Goal: Information Seeking & Learning: Learn about a topic

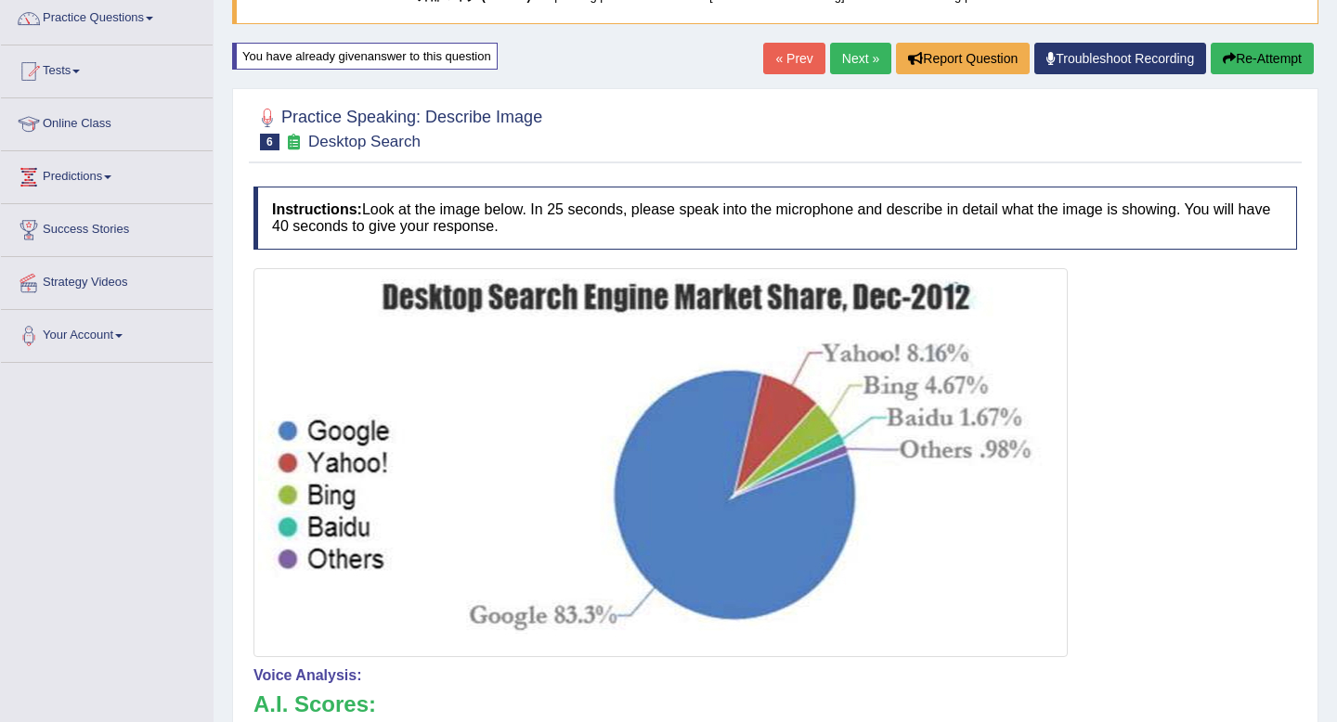
scroll to position [135, 0]
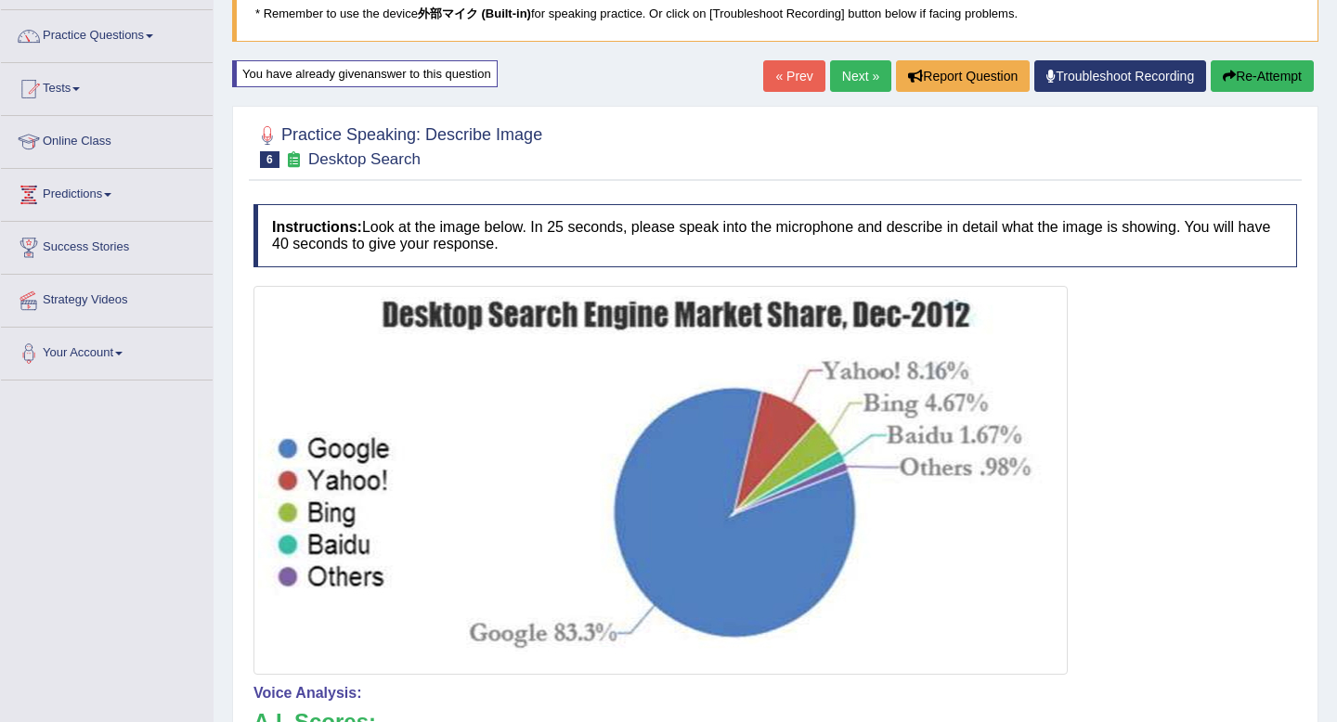
click at [1228, 70] on icon "button" at bounding box center [1229, 76] width 13 height 13
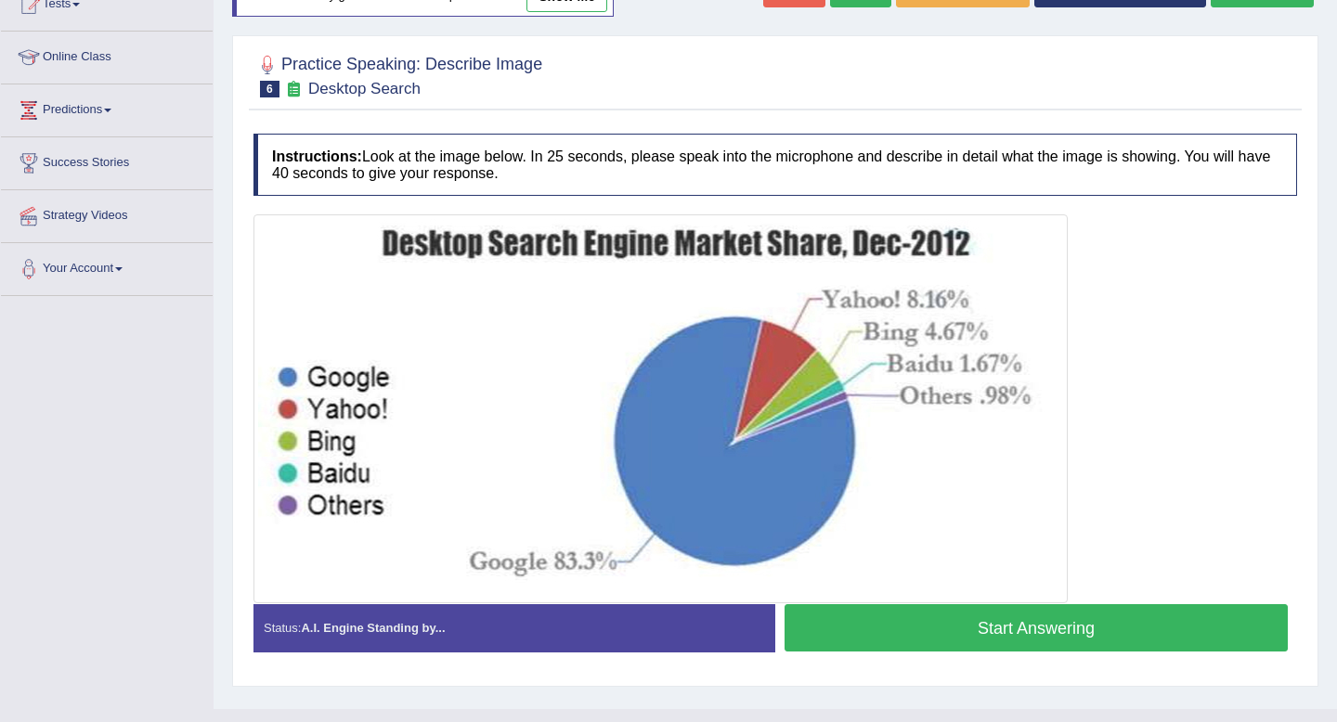
scroll to position [253, 0]
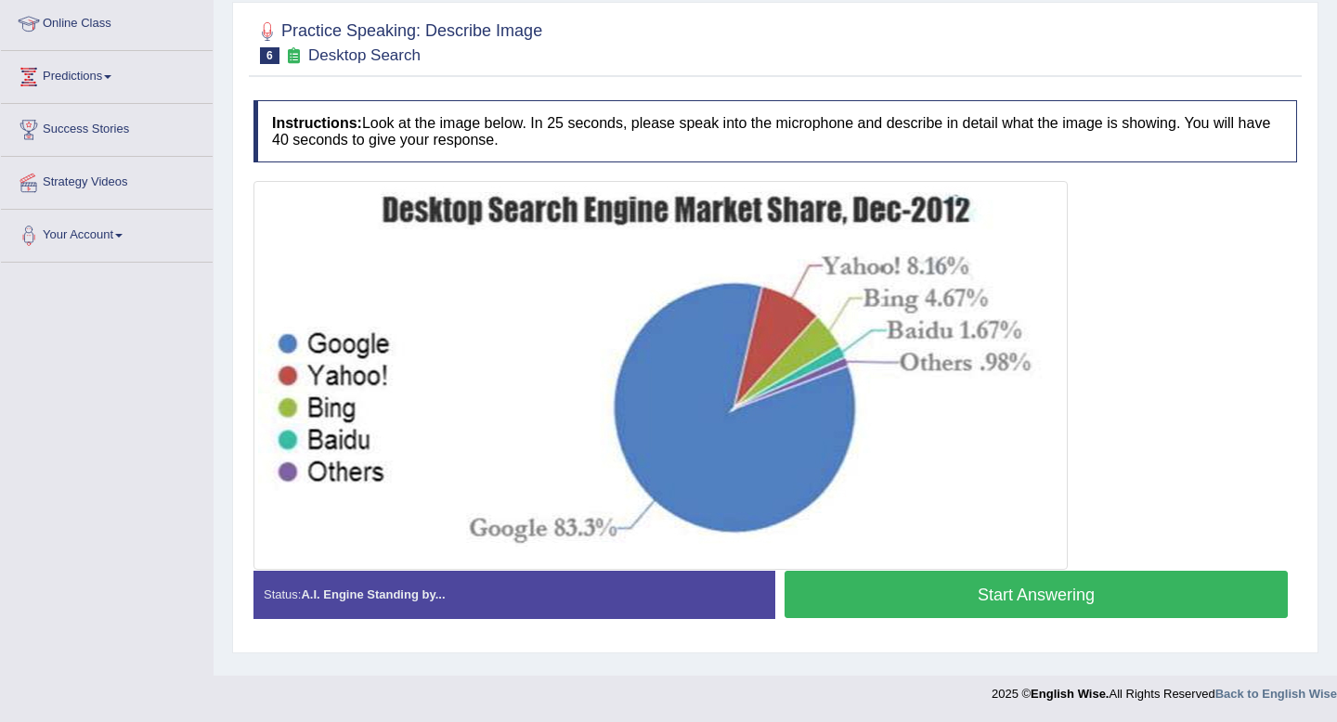
click at [936, 580] on button "Start Answering" at bounding box center [1036, 594] width 503 height 47
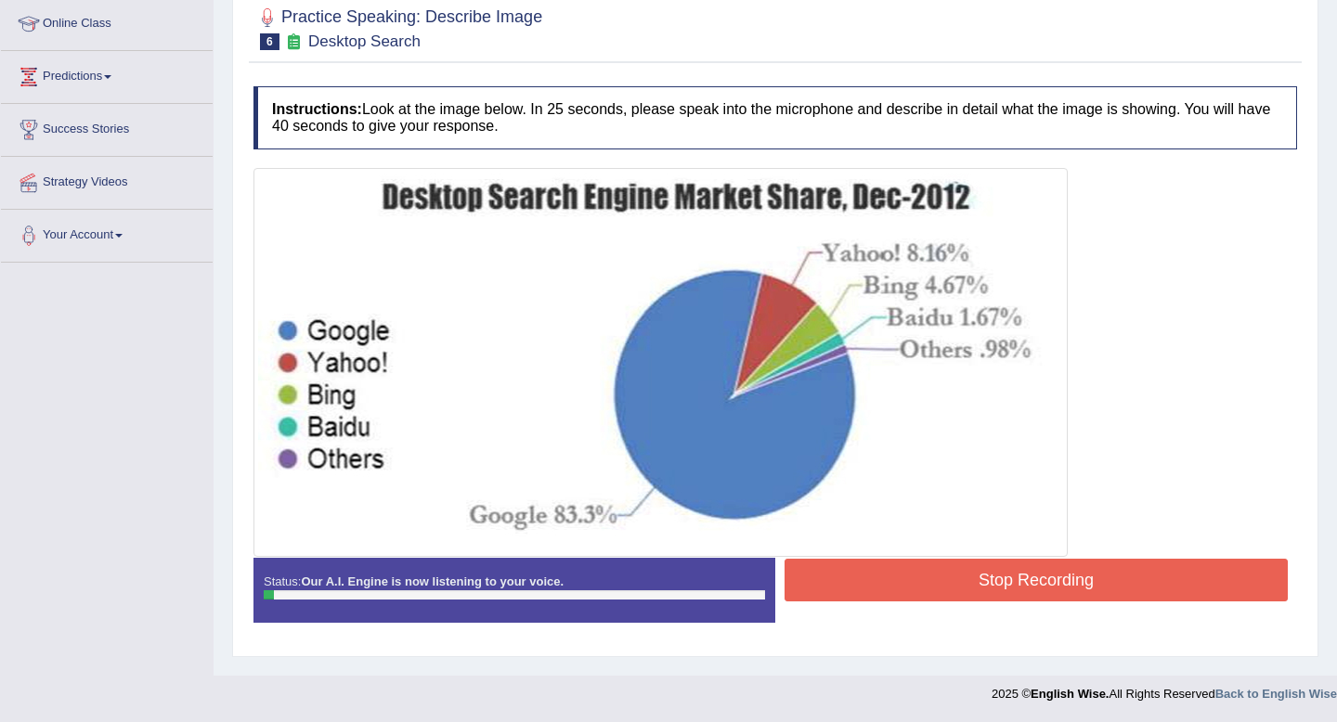
click at [936, 580] on button "Stop Recording" at bounding box center [1036, 580] width 503 height 43
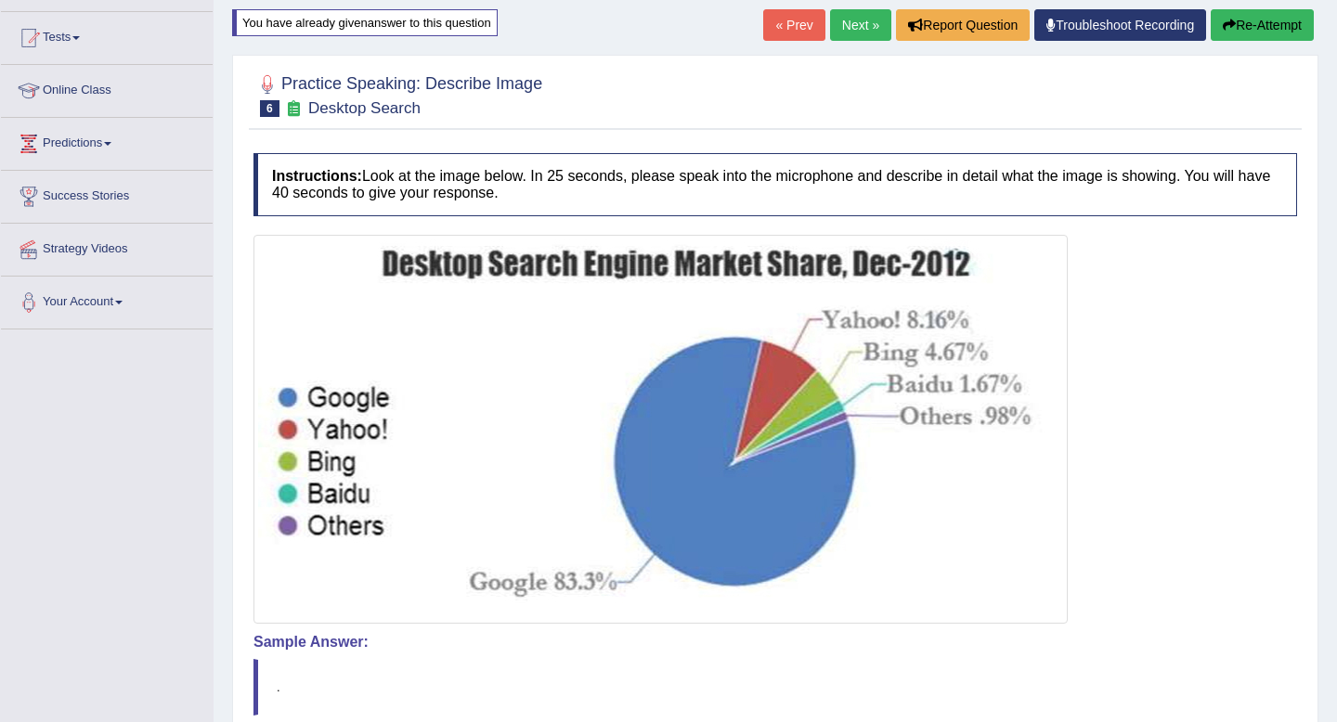
scroll to position [0, 0]
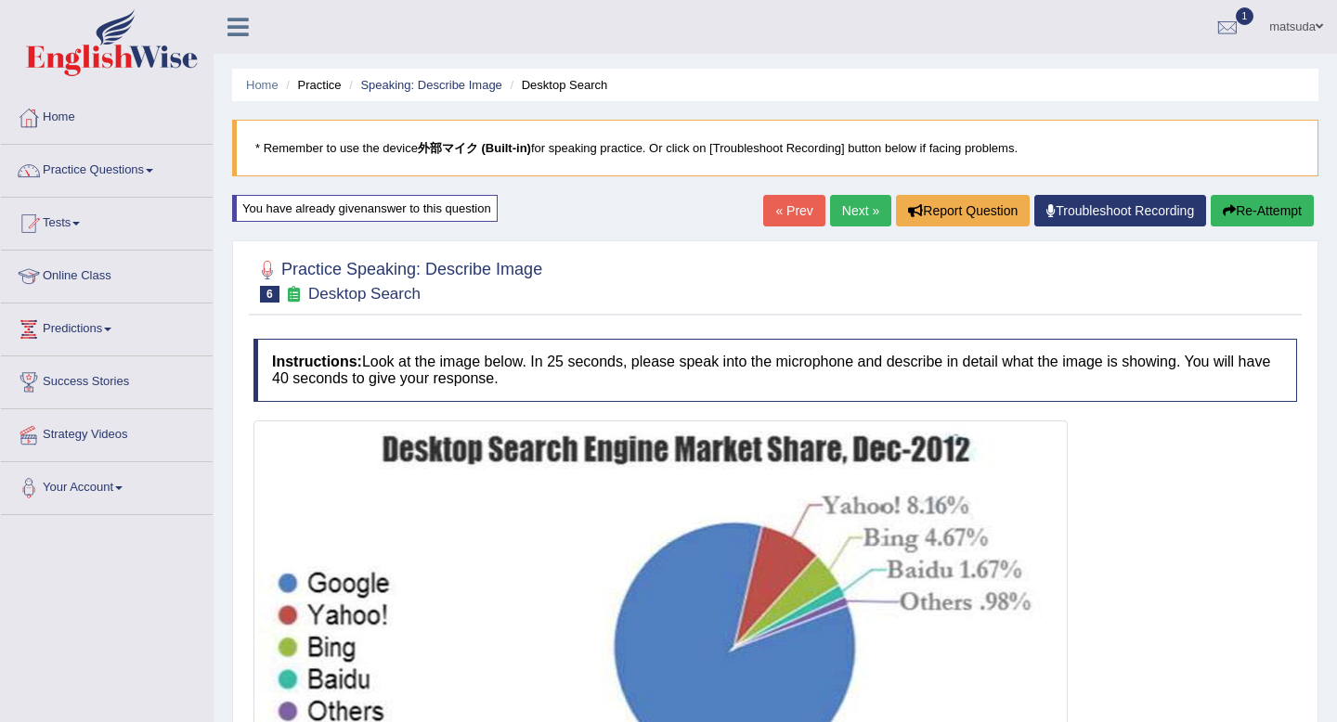
click at [1217, 229] on div "« Prev Next » Report Question Troubleshoot Recording Re-Attempt" at bounding box center [1040, 213] width 555 height 36
click at [1223, 205] on icon "button" at bounding box center [1229, 210] width 13 height 13
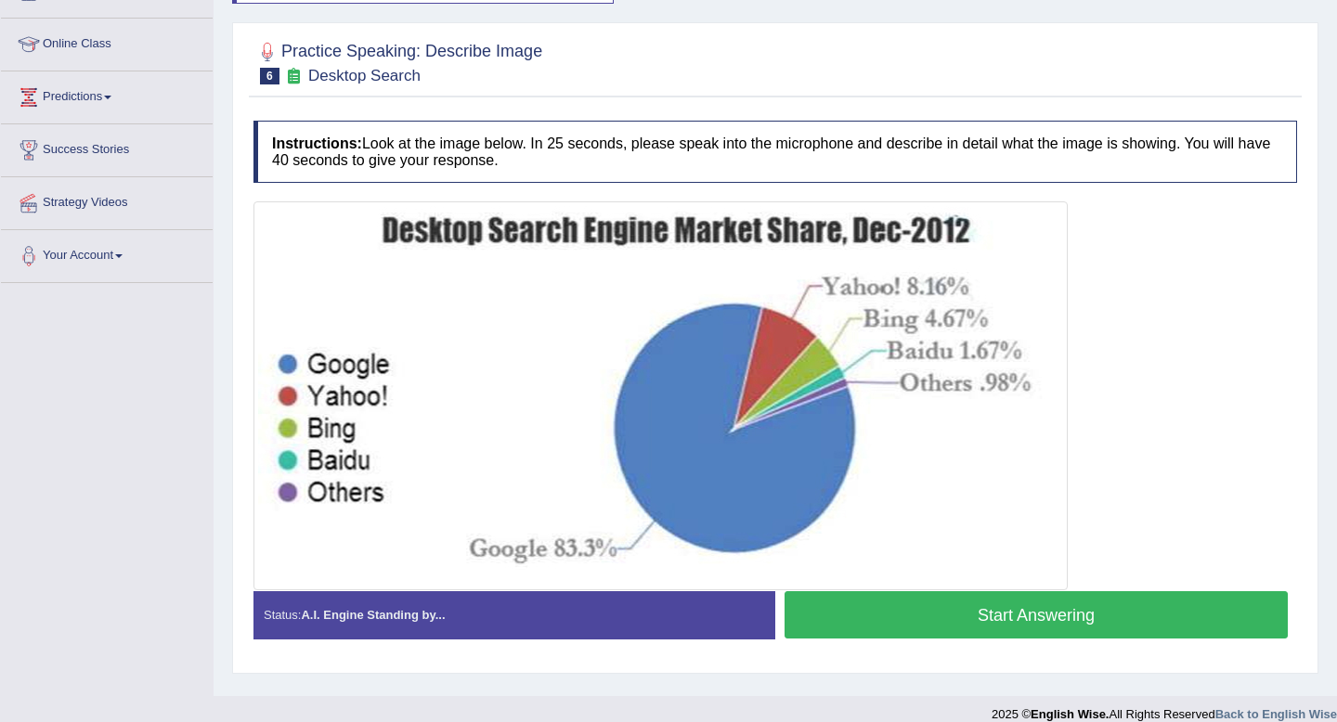
scroll to position [253, 0]
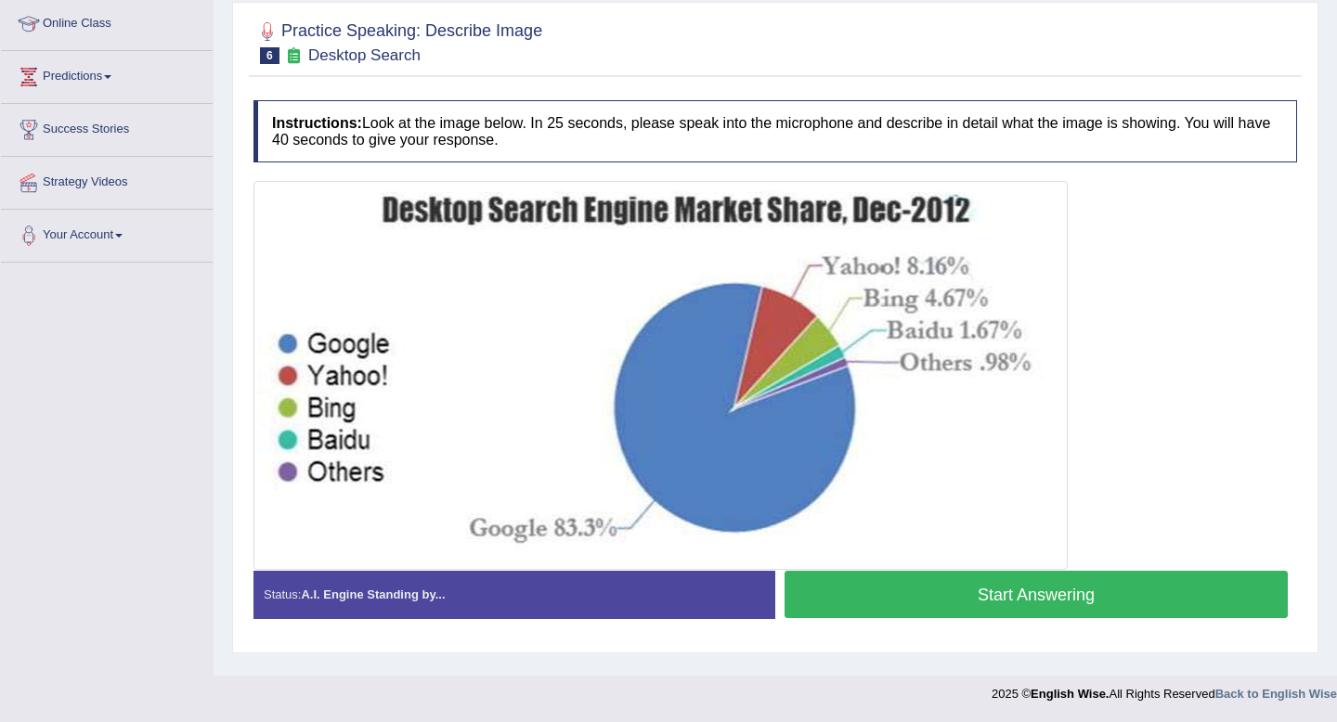
click at [1044, 584] on button "Start Answering" at bounding box center [1036, 594] width 503 height 47
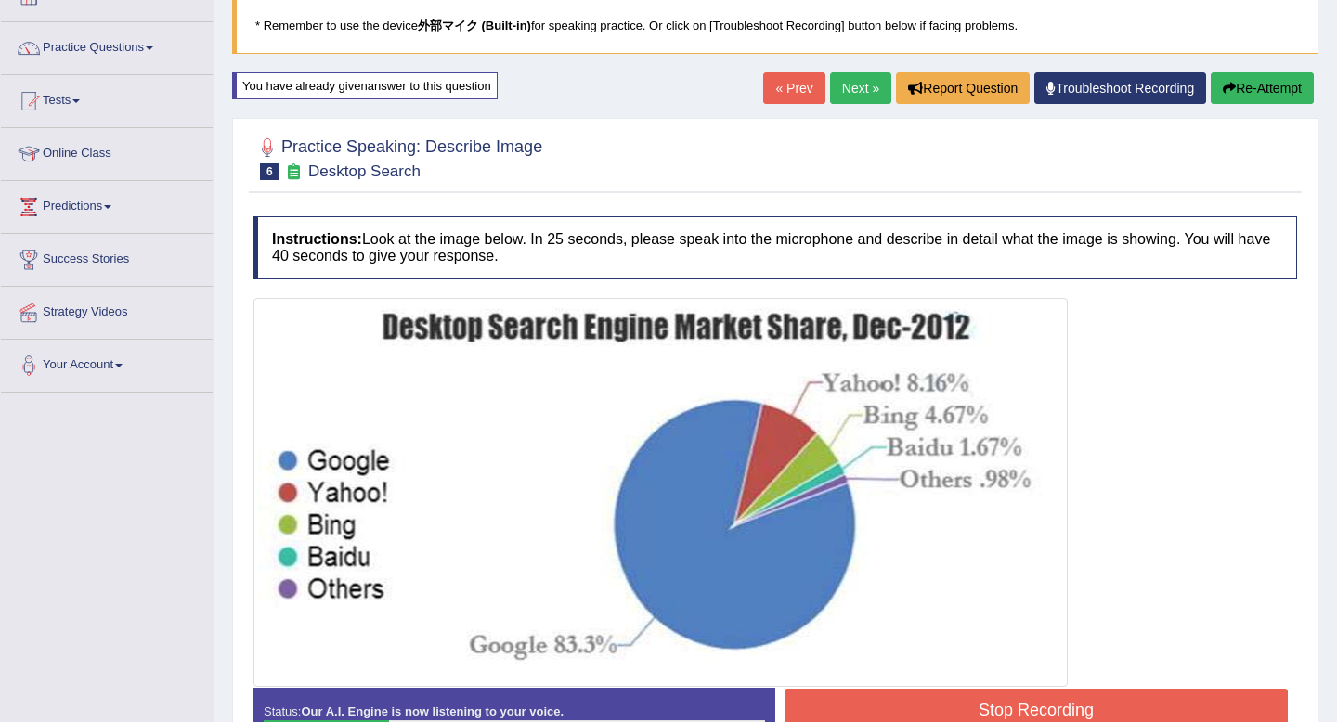
scroll to position [84, 0]
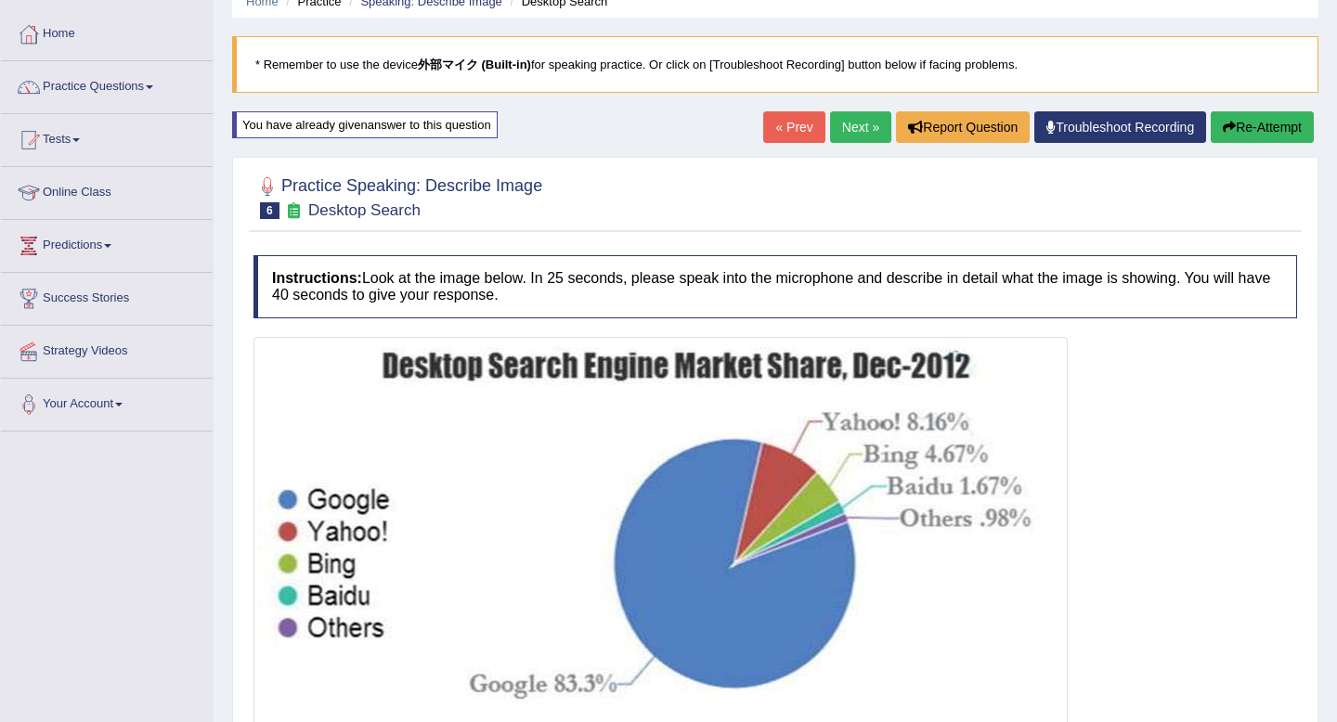
click at [1257, 133] on button "Re-Attempt" at bounding box center [1262, 127] width 103 height 32
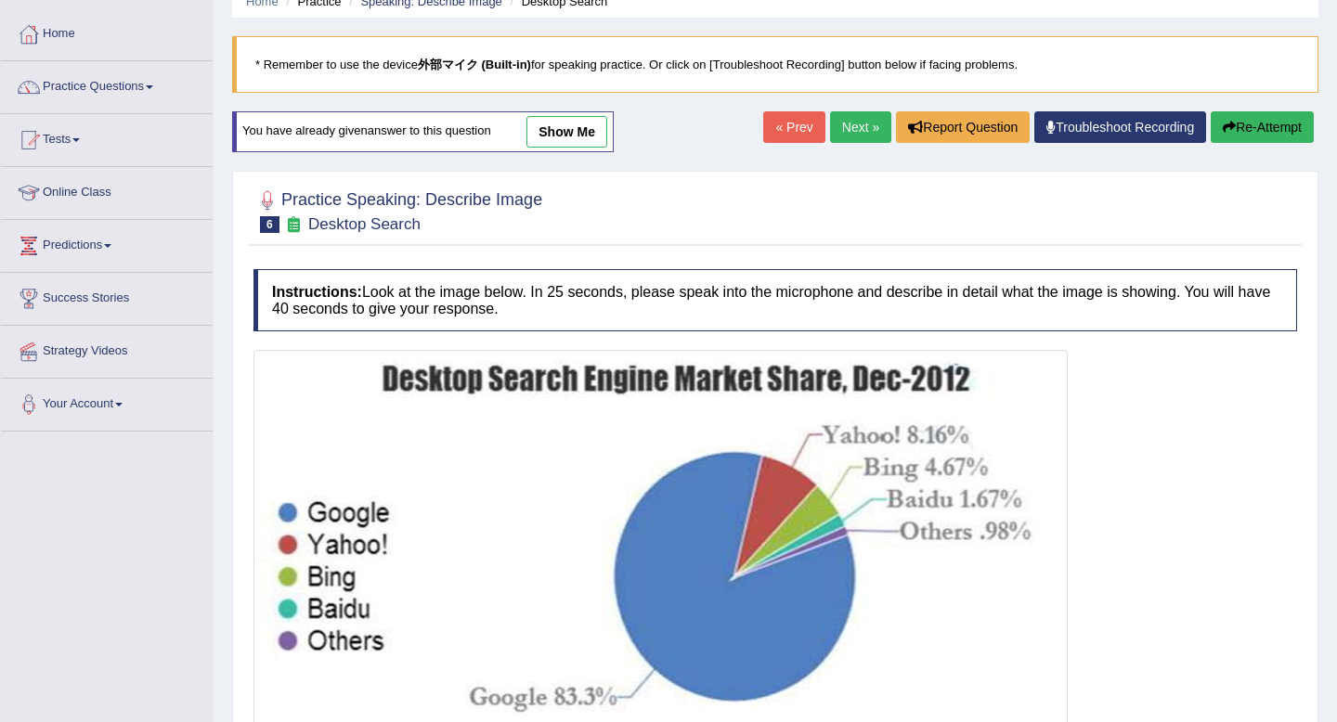
scroll to position [253, 0]
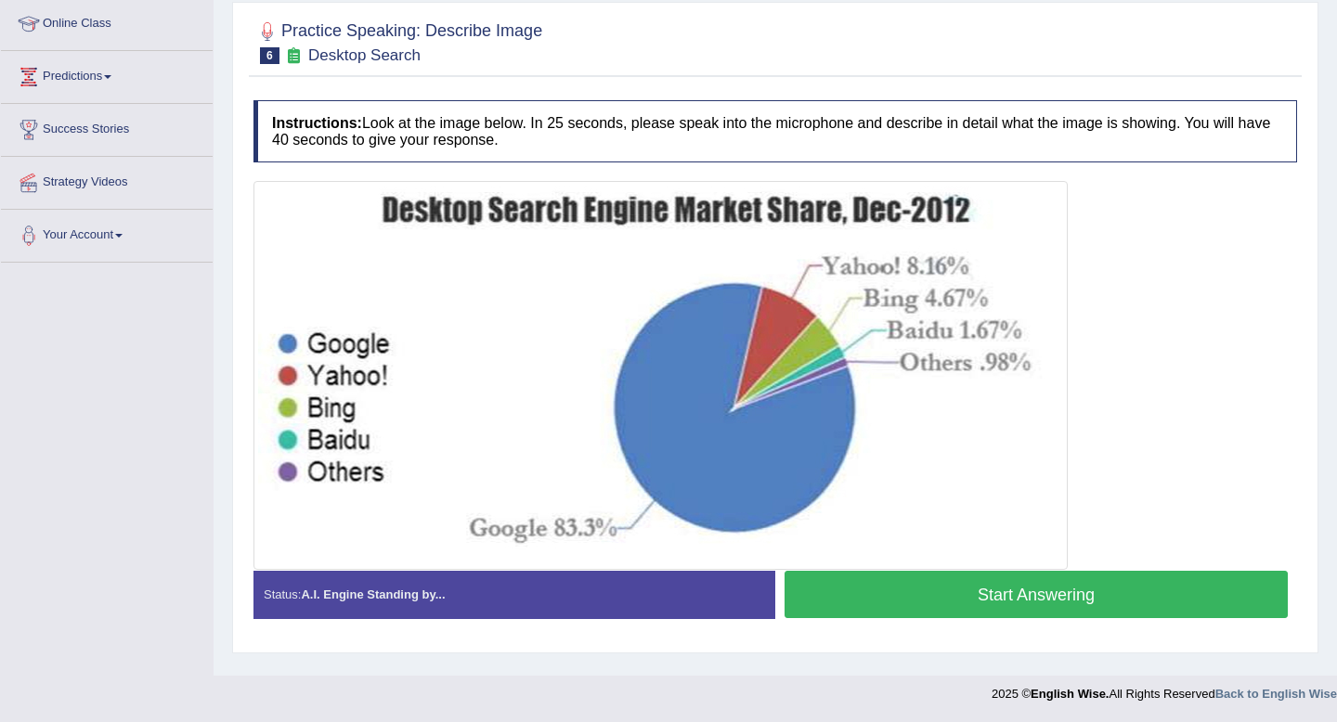
click at [1076, 613] on button "Start Answering" at bounding box center [1036, 594] width 503 height 47
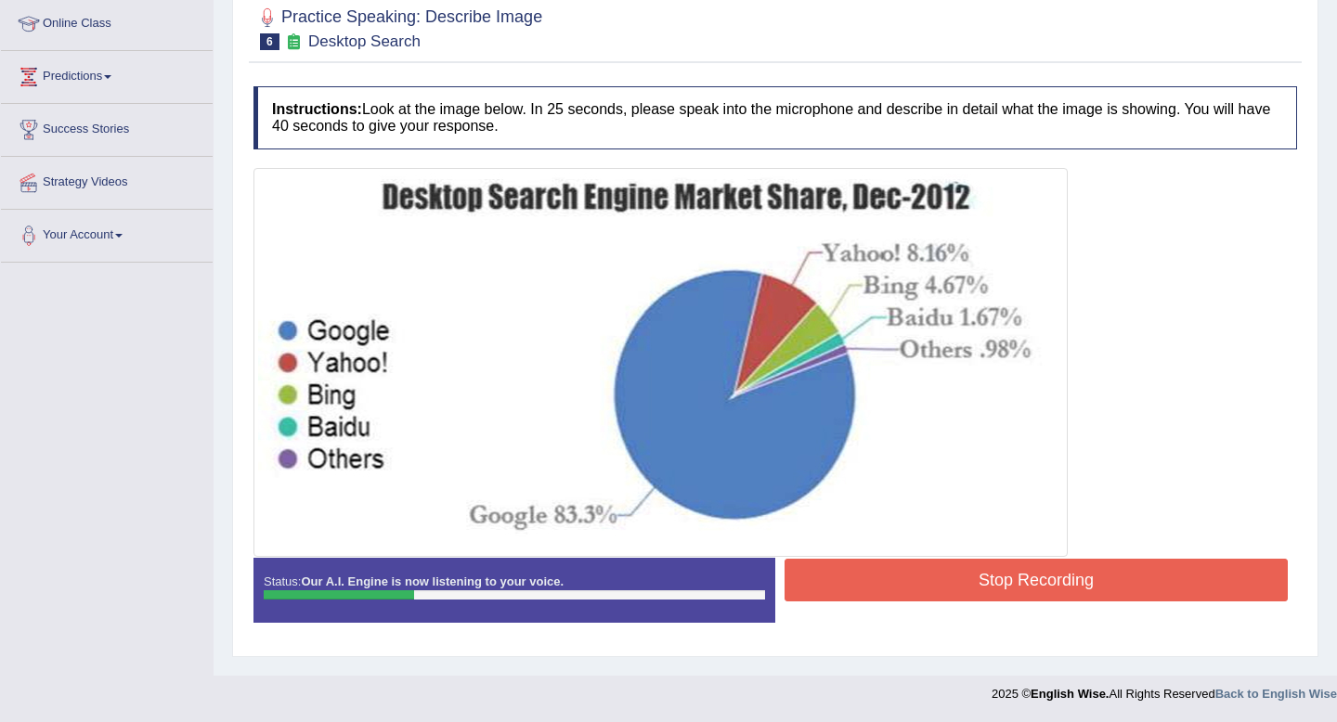
click at [1093, 594] on button "Stop Recording" at bounding box center [1036, 580] width 503 height 43
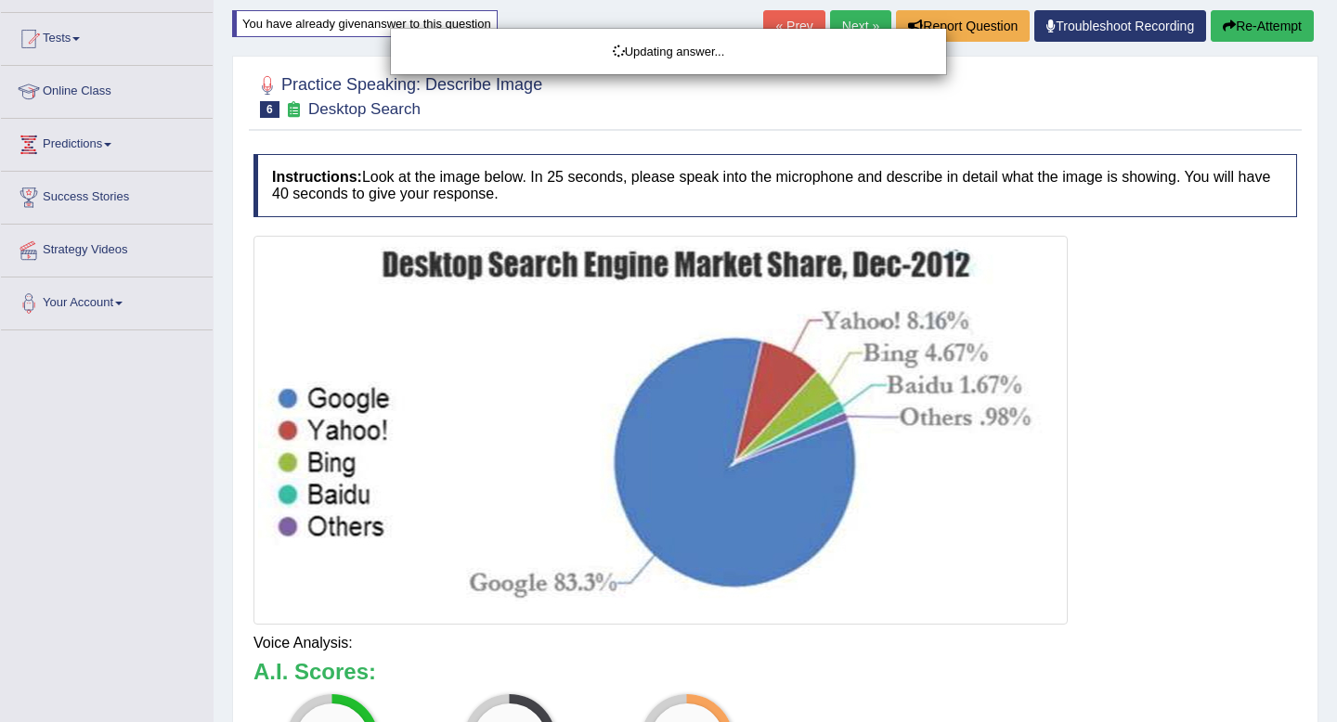
scroll to position [183, 0]
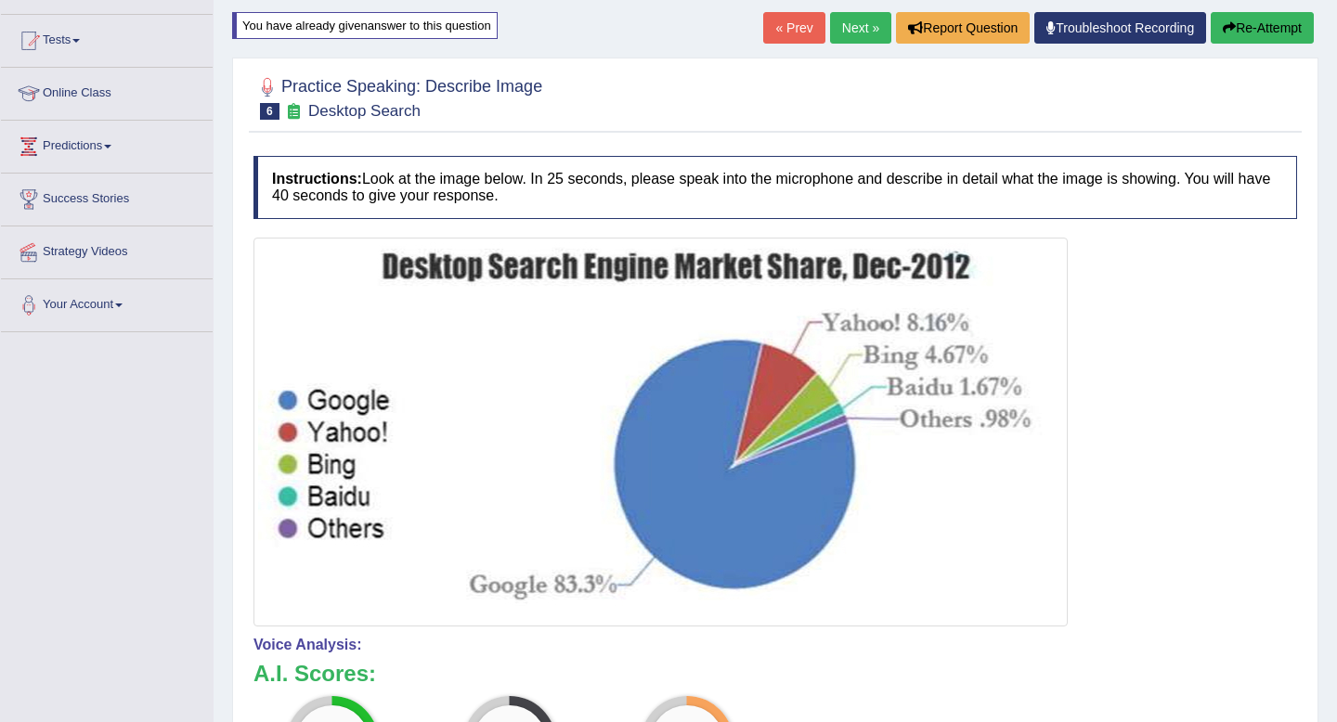
click at [1258, 32] on button "Re-Attempt" at bounding box center [1262, 28] width 103 height 32
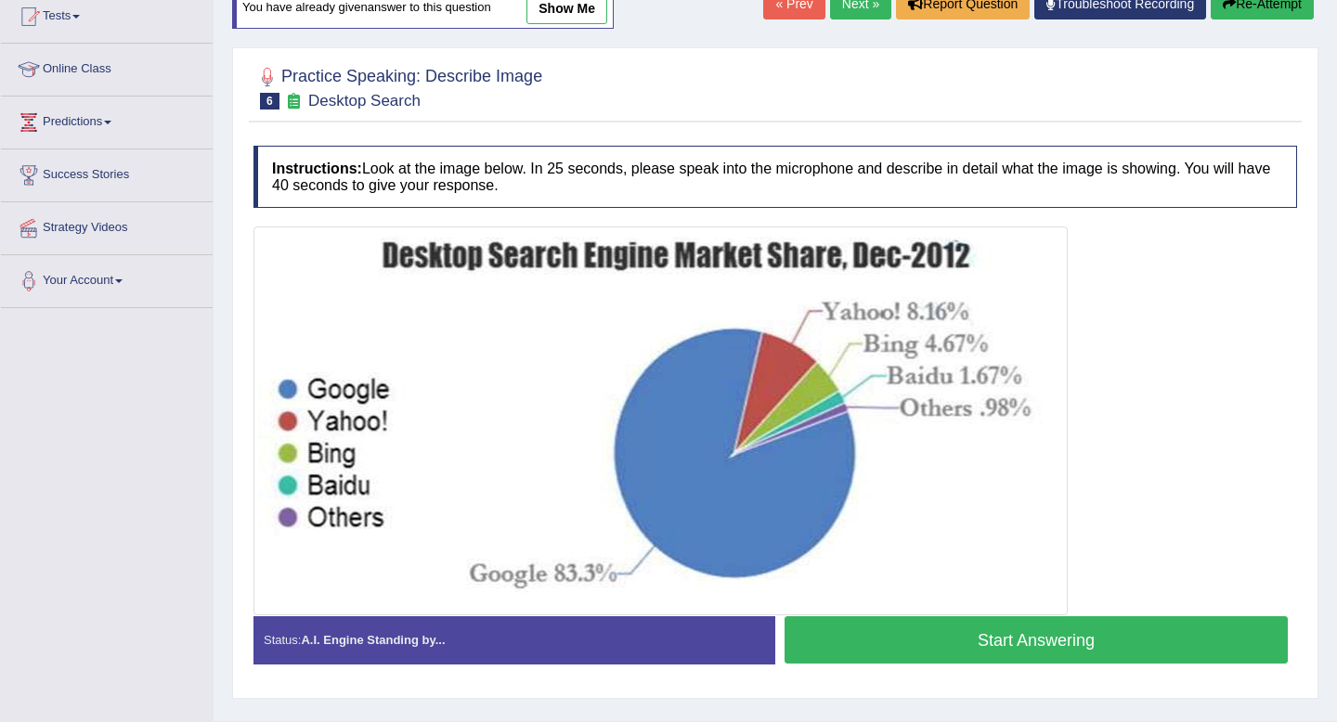
scroll to position [183, 0]
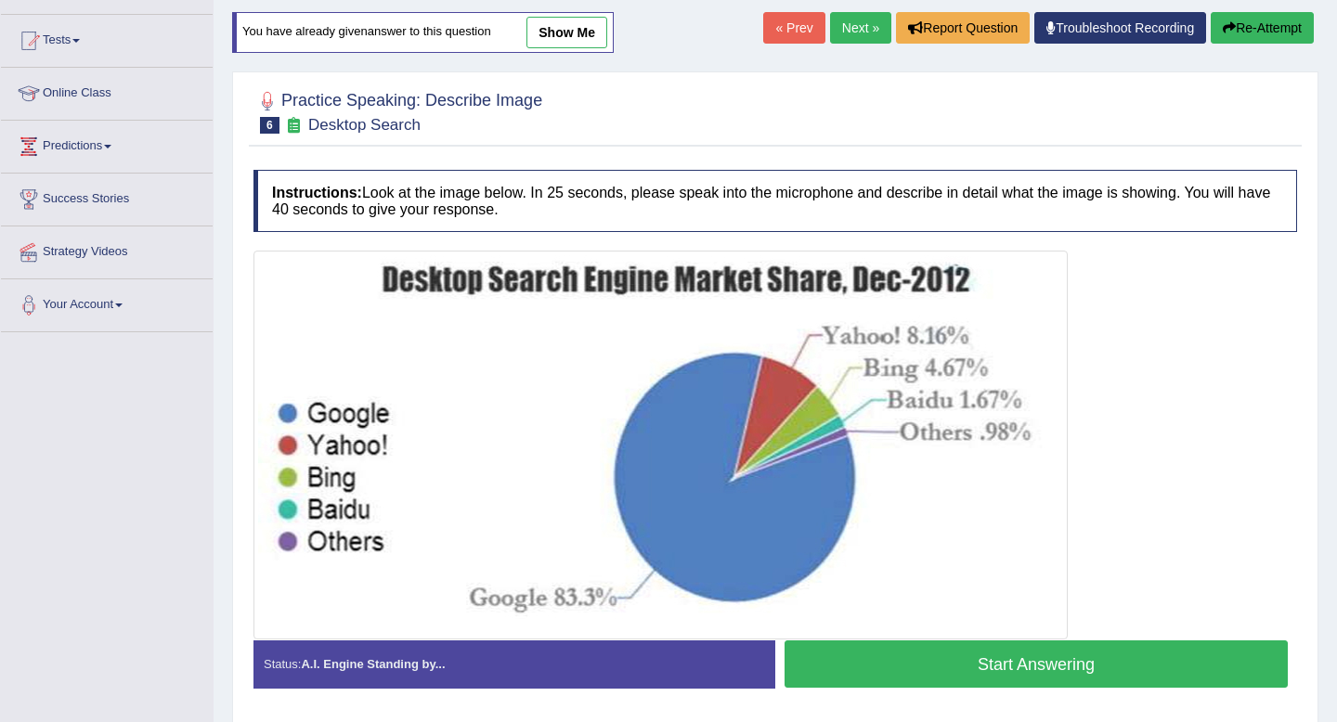
click at [974, 655] on button "Start Answering" at bounding box center [1036, 664] width 503 height 47
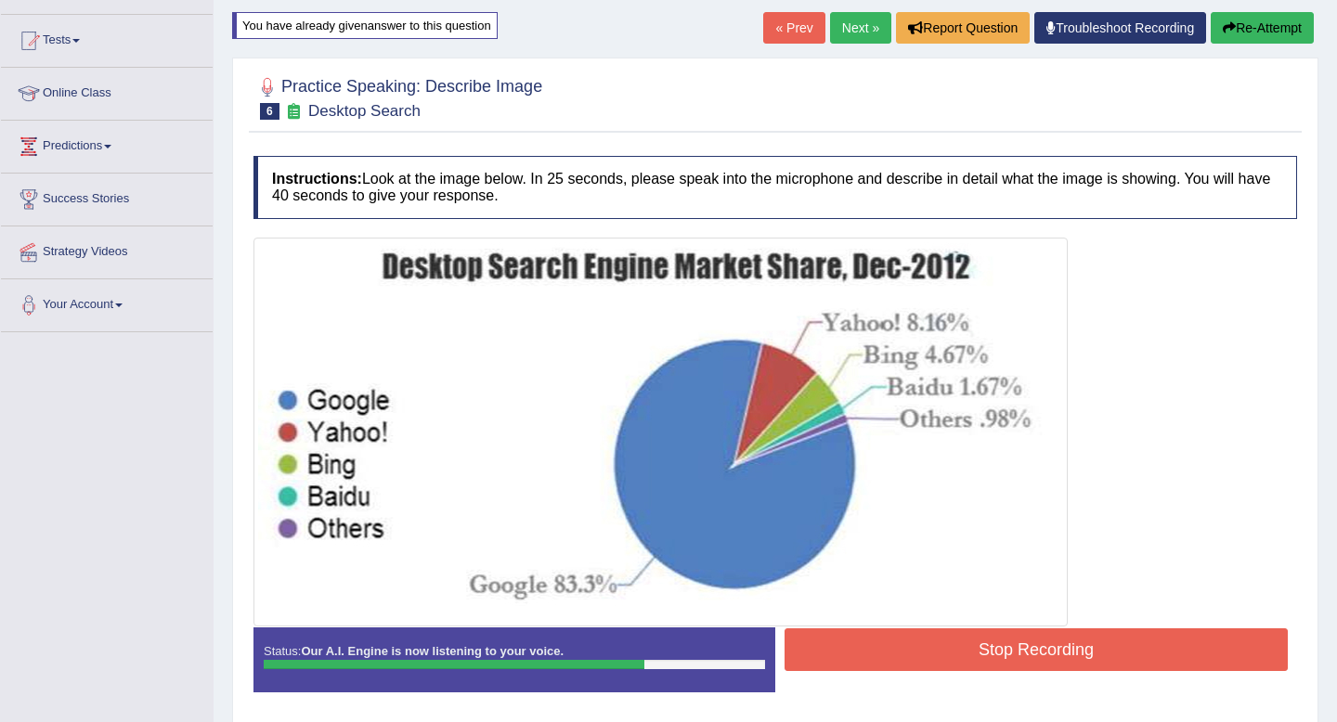
click at [962, 714] on div "Instructions: Look at the image below. In 25 seconds, please speak into the mic…" at bounding box center [775, 431] width 1053 height 569
click at [975, 647] on button "Stop Recording" at bounding box center [1036, 650] width 503 height 43
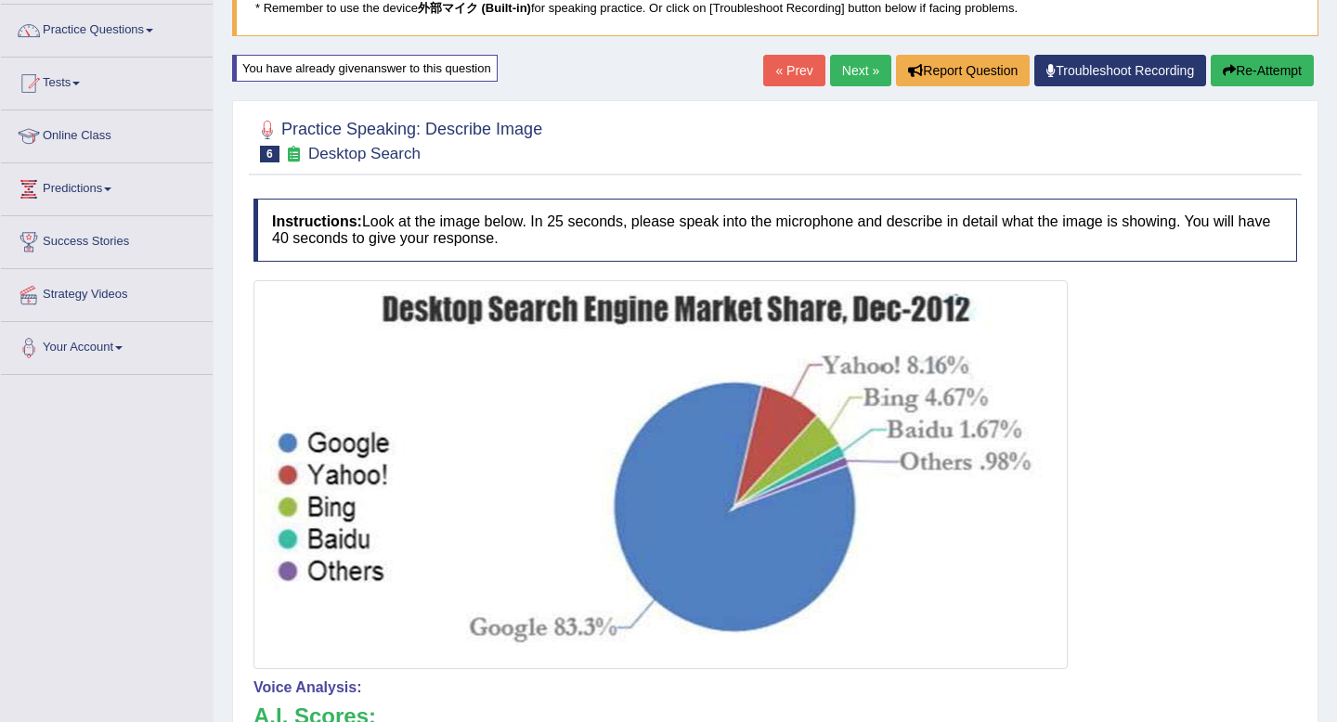
scroll to position [132, 0]
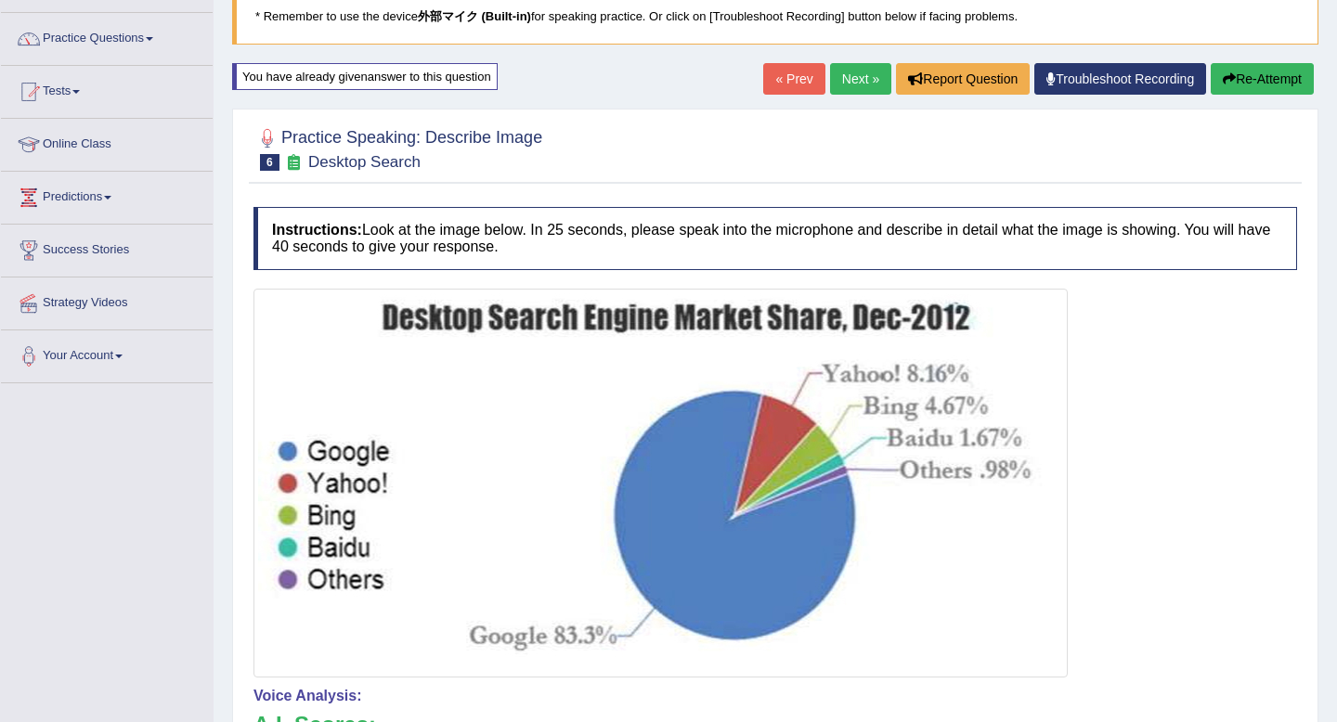
click at [1226, 80] on icon "button" at bounding box center [1229, 78] width 13 height 13
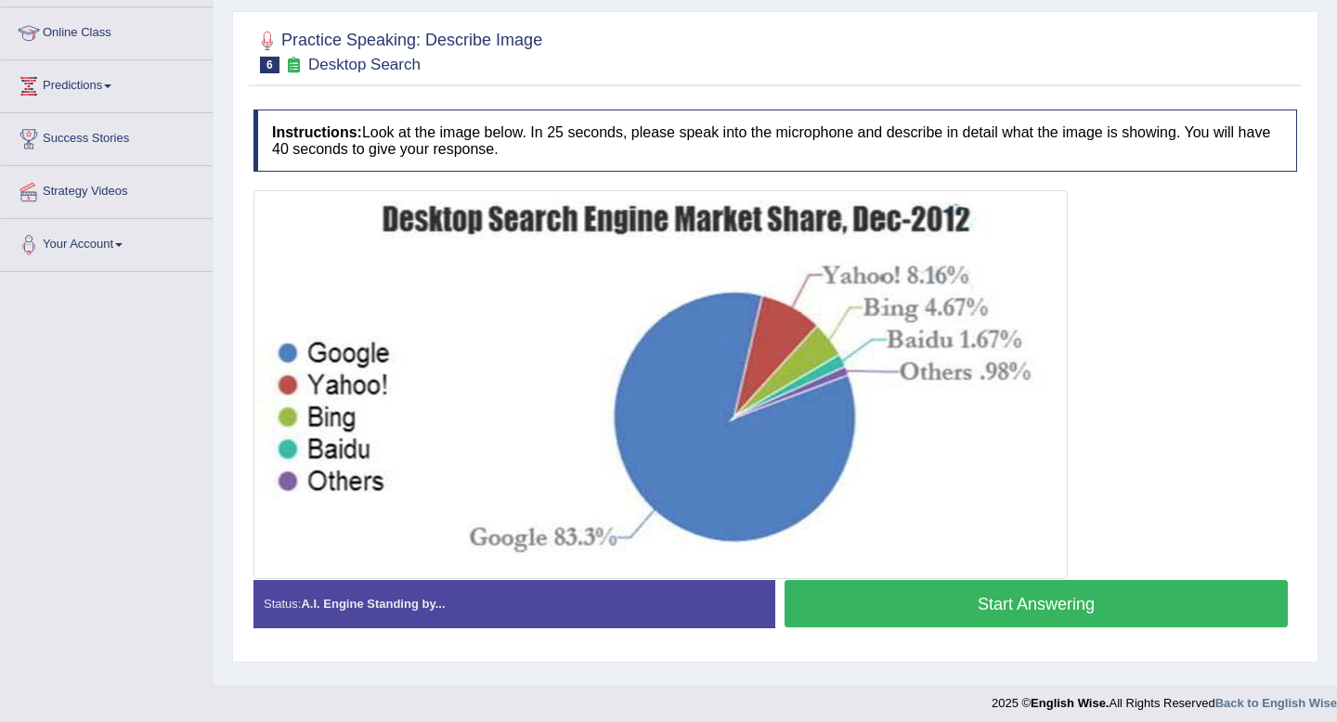
scroll to position [253, 0]
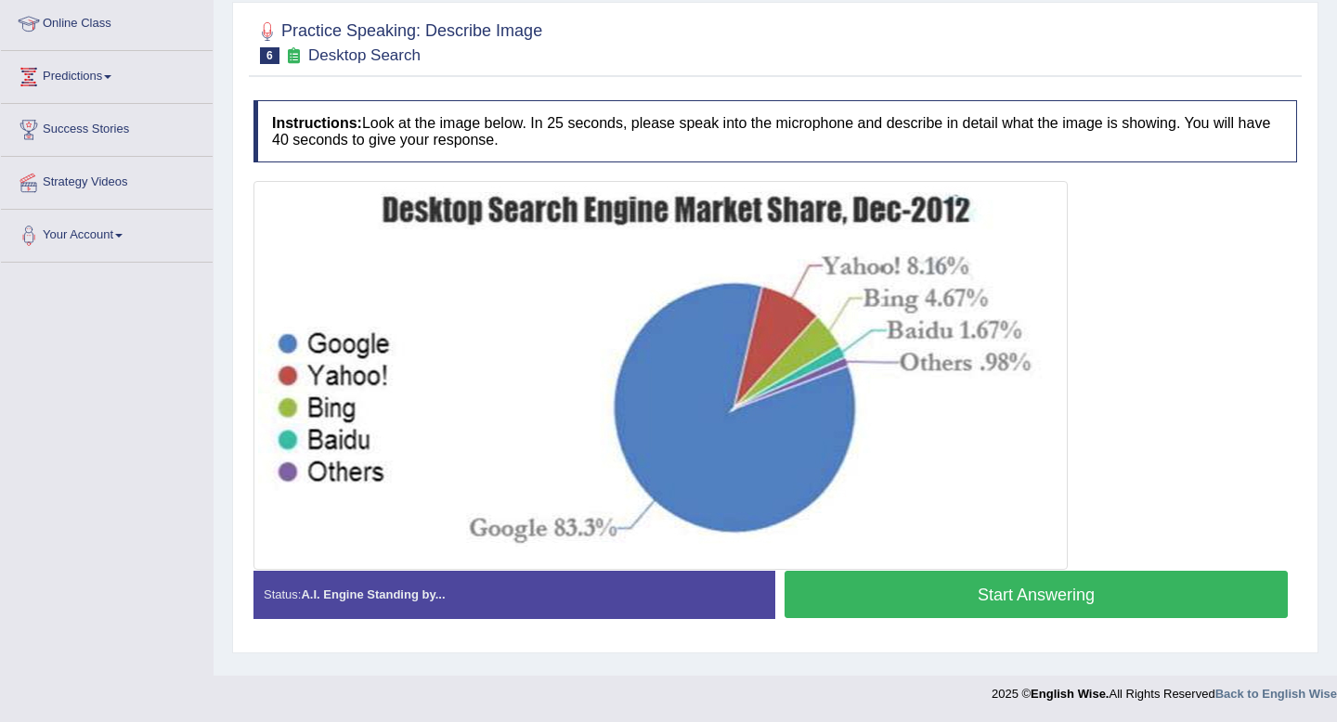
click at [952, 597] on button "Start Answering" at bounding box center [1036, 594] width 503 height 47
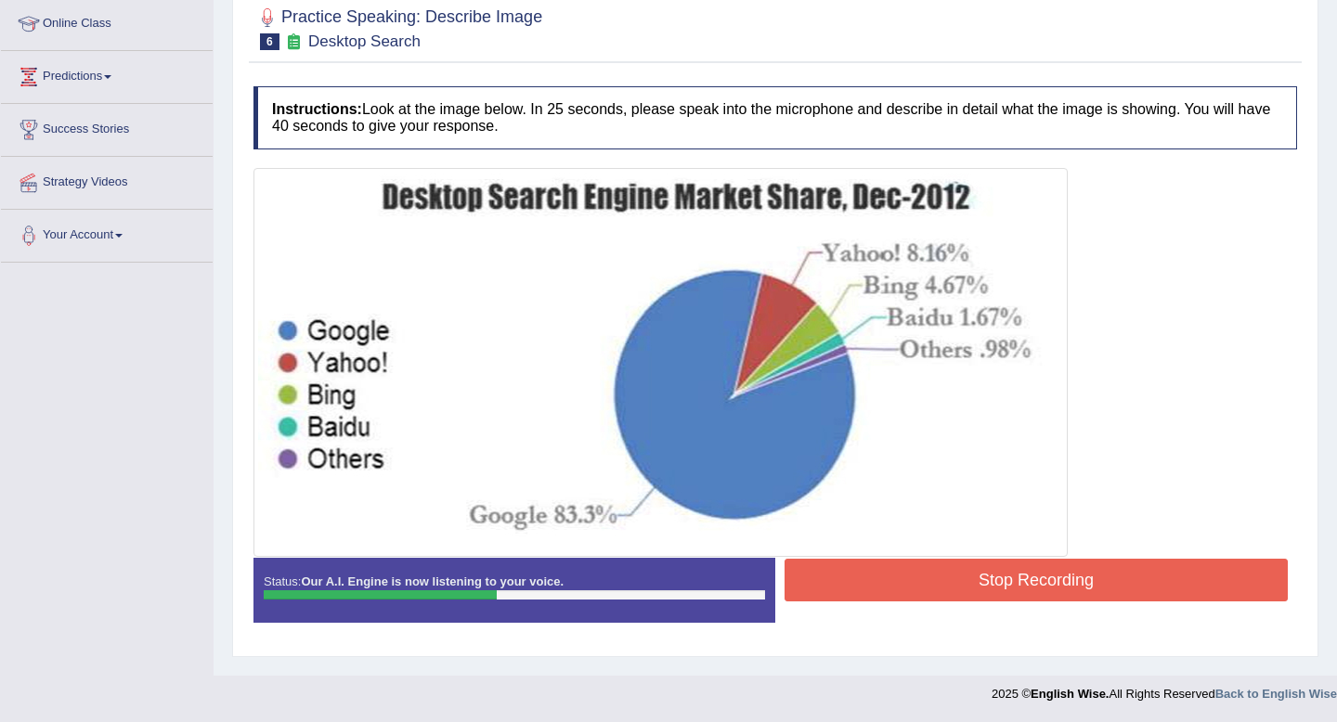
click at [952, 597] on button "Stop Recording" at bounding box center [1036, 580] width 503 height 43
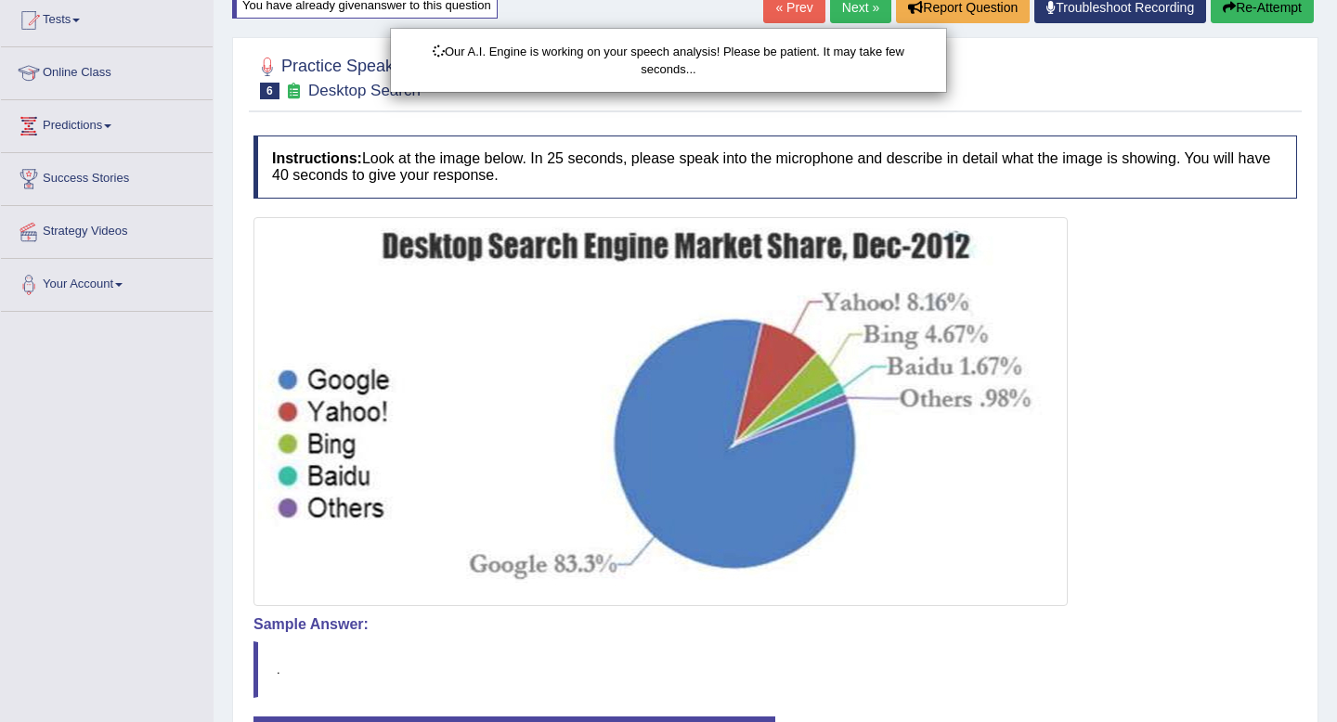
scroll to position [153, 0]
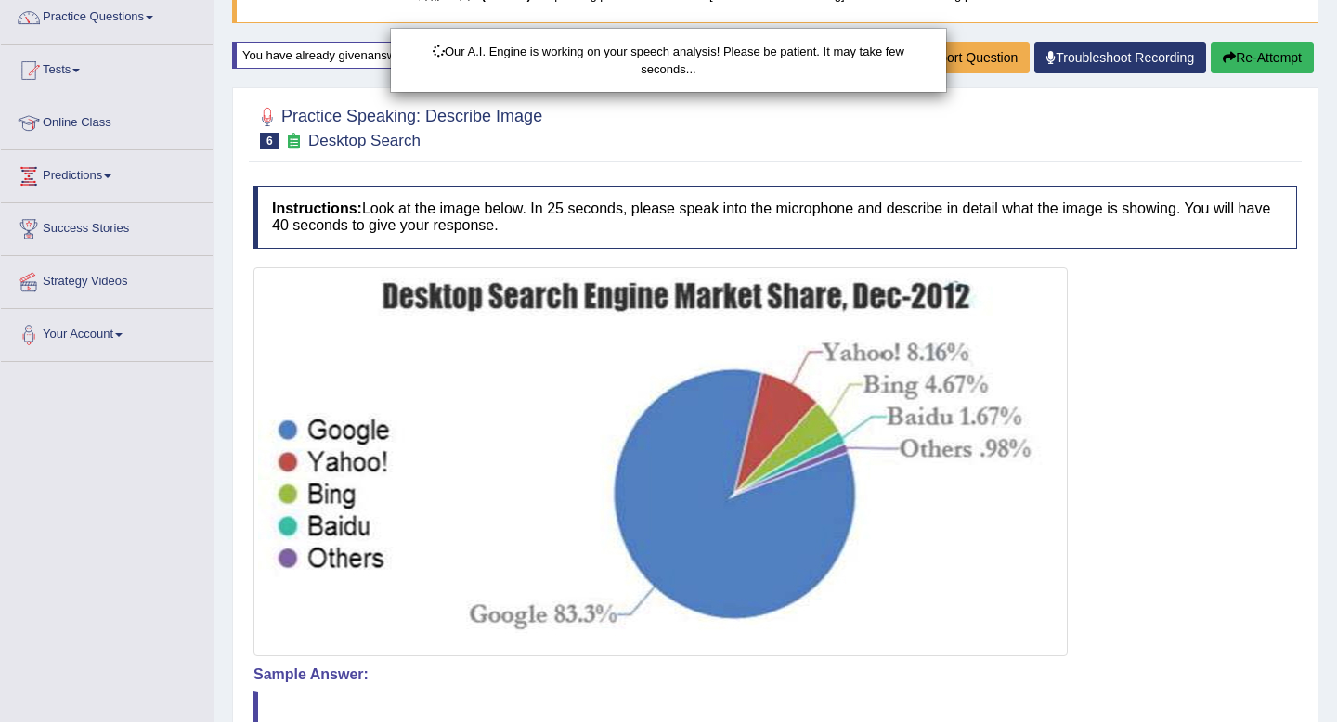
click at [1261, 61] on div "Our A.I. Engine is working on your speech analysis! Please be patient. It may t…" at bounding box center [668, 361] width 1337 height 722
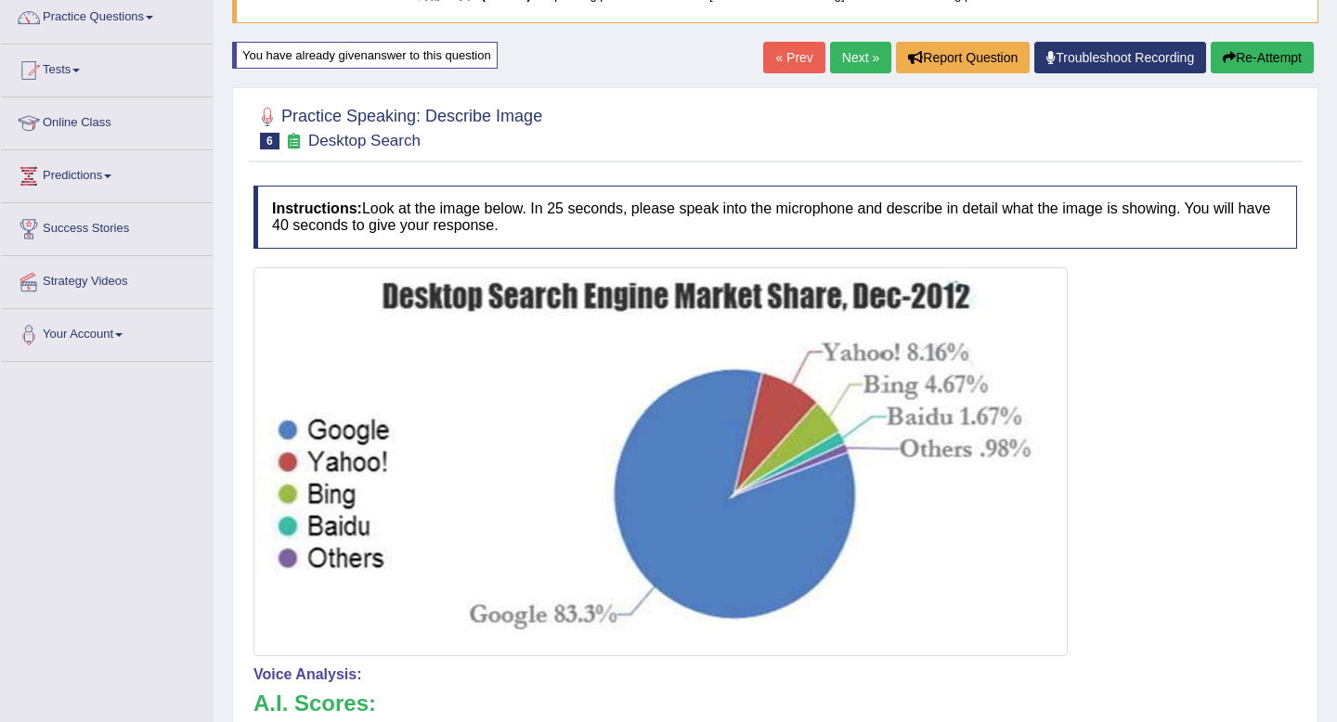
click at [1261, 61] on button "Re-Attempt" at bounding box center [1262, 58] width 103 height 32
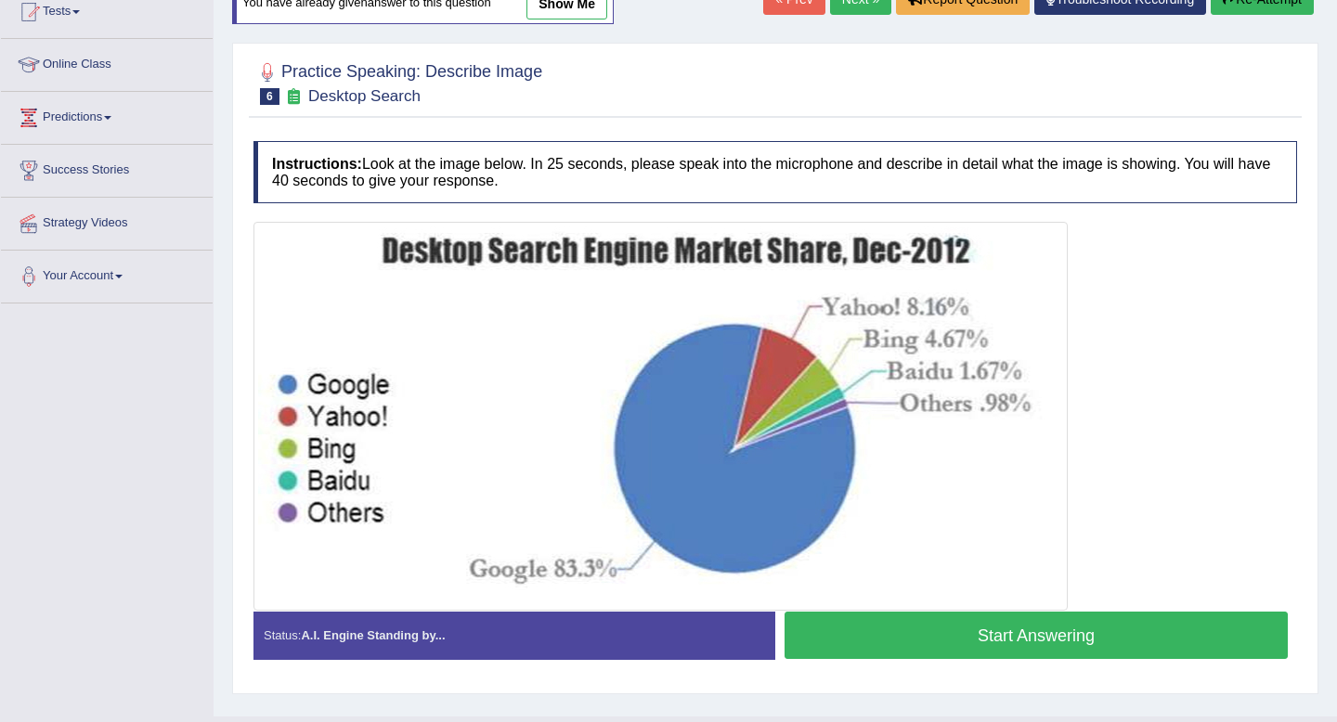
scroll to position [253, 0]
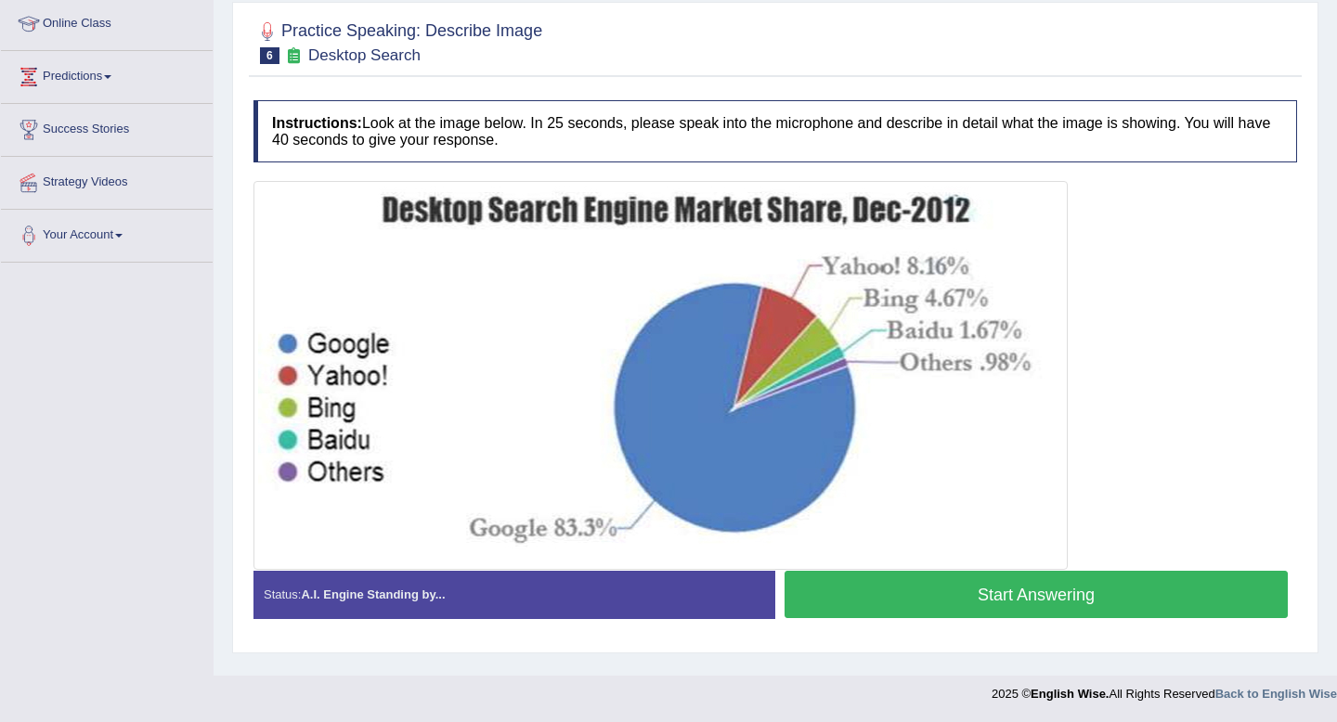
click at [1031, 593] on button "Start Answering" at bounding box center [1036, 594] width 503 height 47
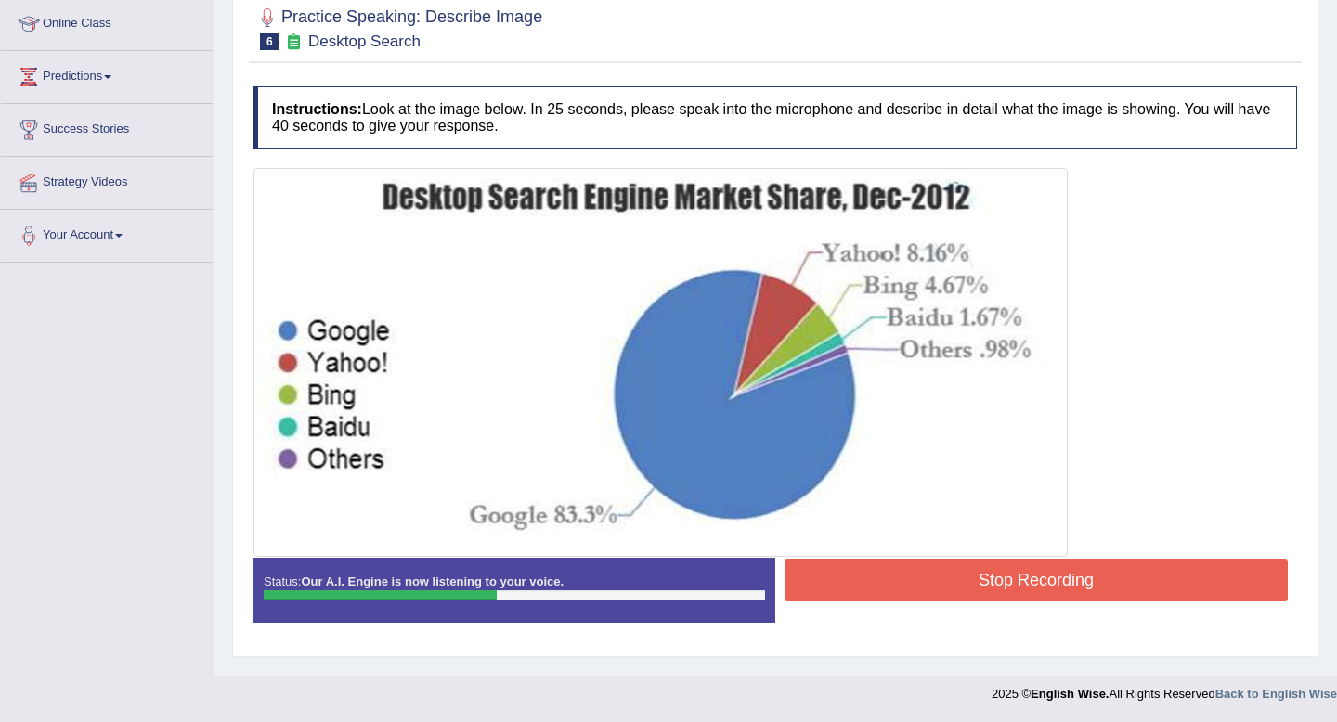
click at [1031, 592] on button "Stop Recording" at bounding box center [1036, 580] width 503 height 43
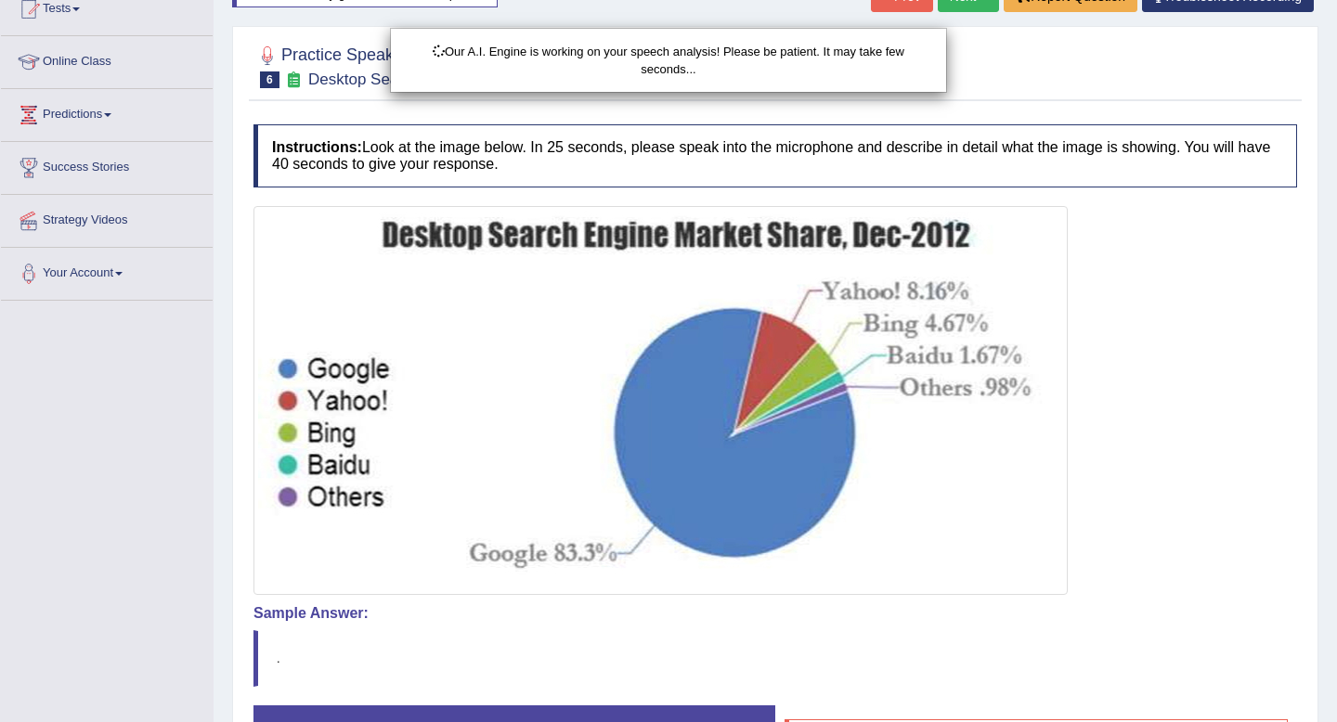
scroll to position [179, 0]
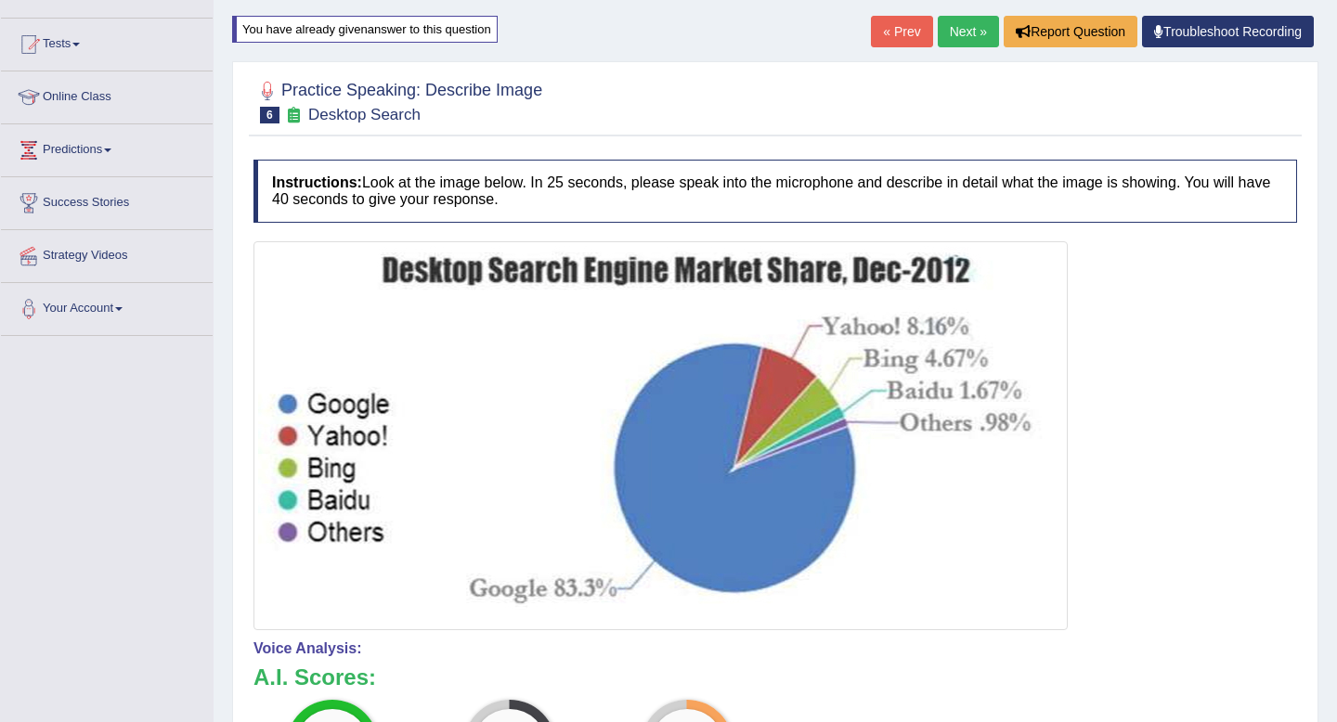
click at [1231, 34] on link "Troubleshoot Recording" at bounding box center [1228, 32] width 172 height 32
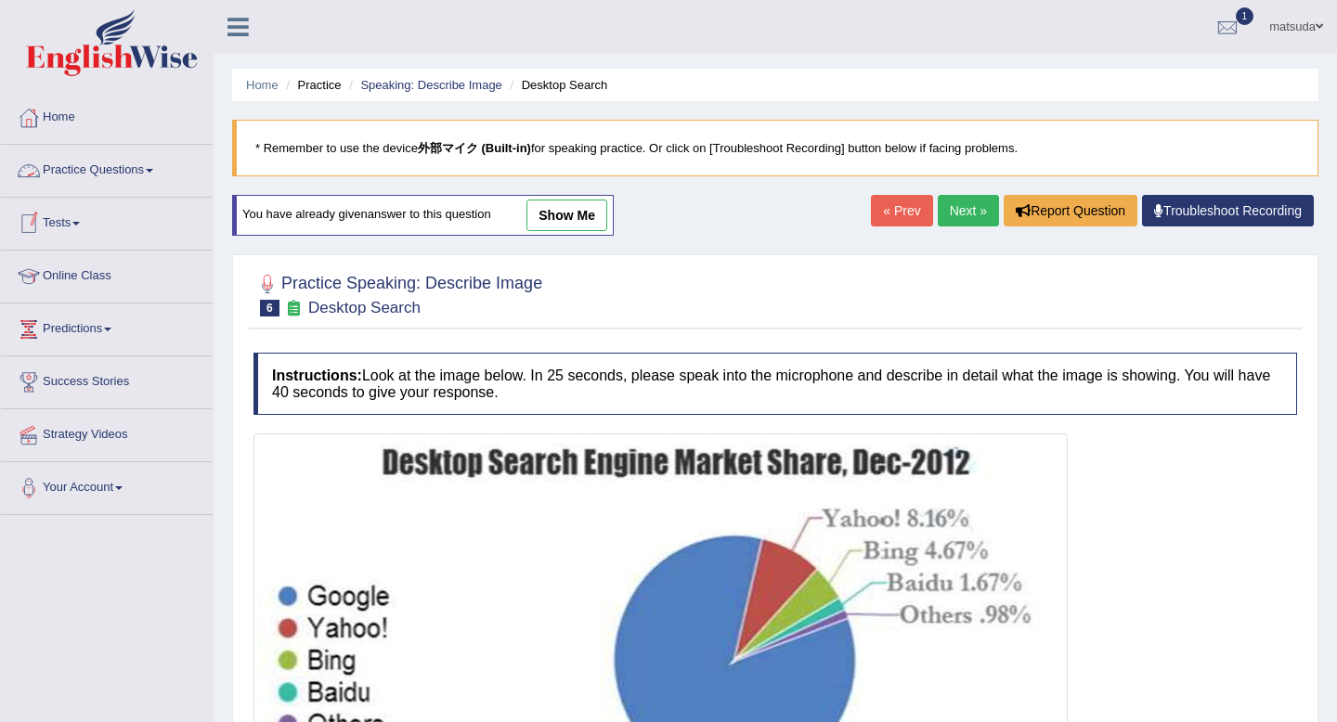
click at [141, 157] on link "Practice Questions" at bounding box center [107, 168] width 212 height 46
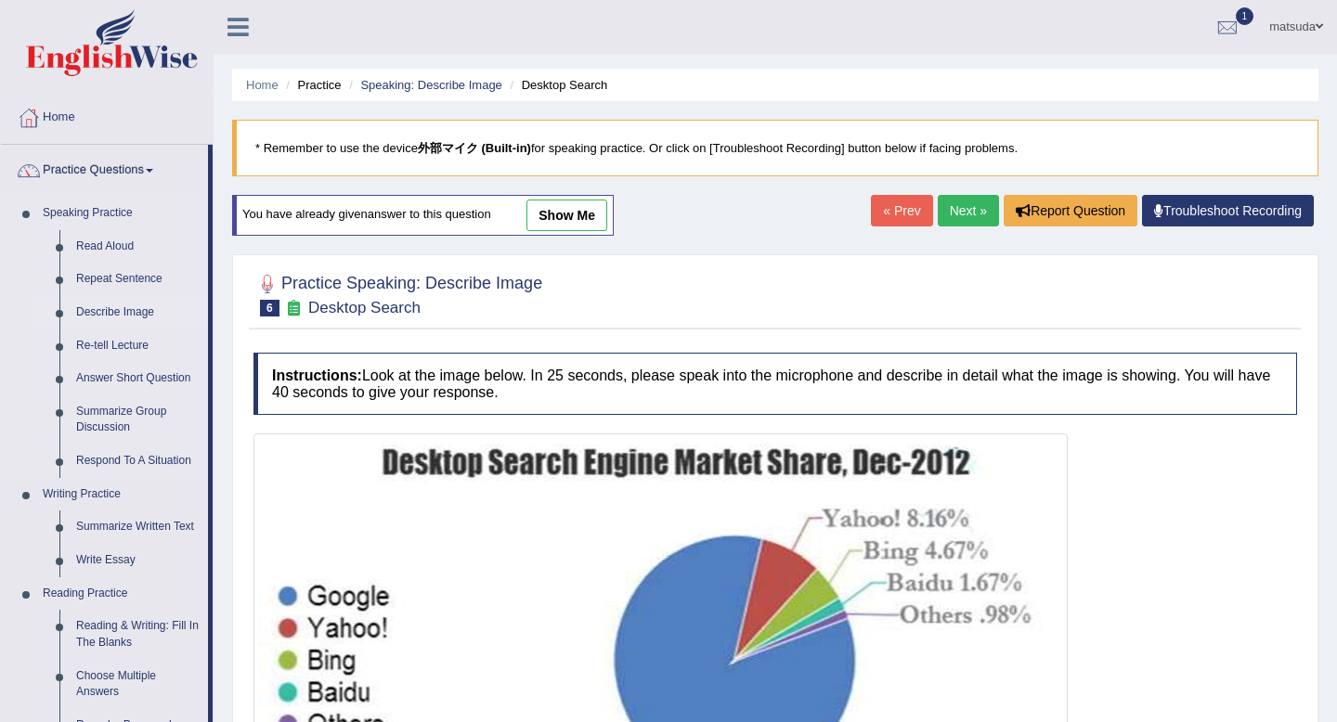
click at [129, 318] on link "Describe Image" at bounding box center [138, 312] width 140 height 33
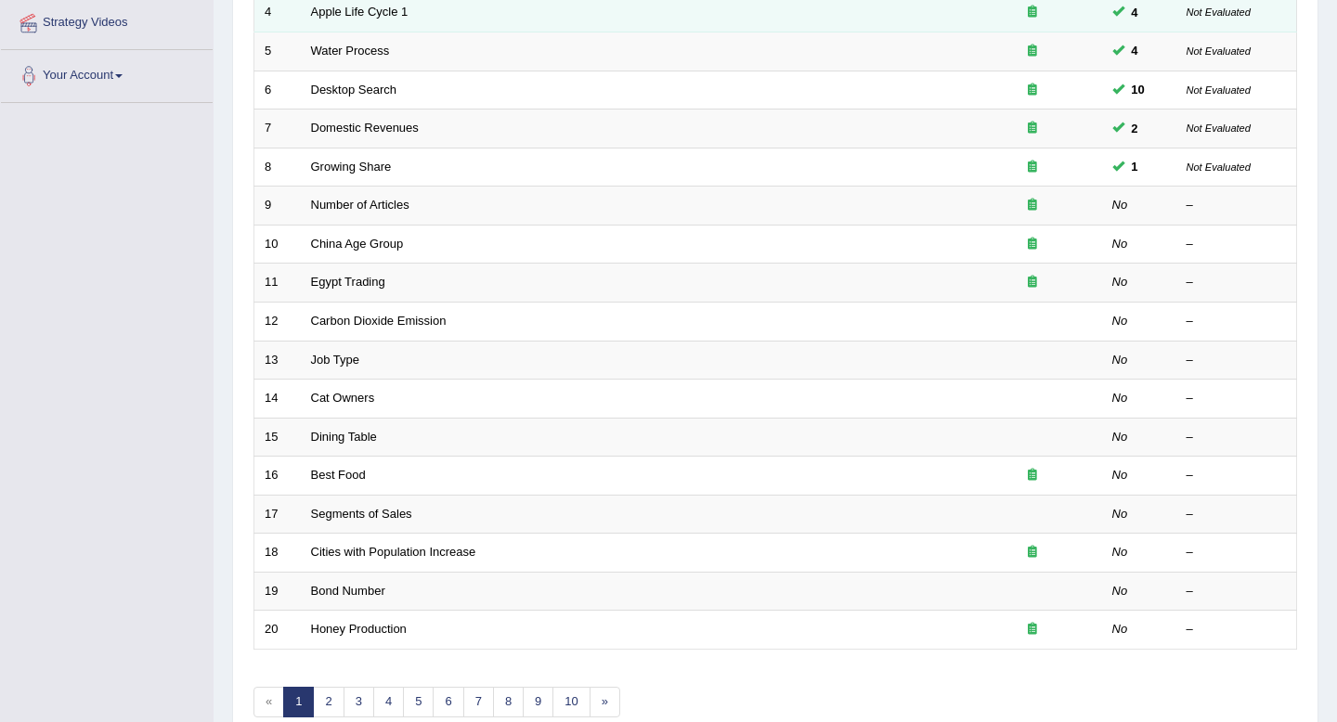
scroll to position [507, 0]
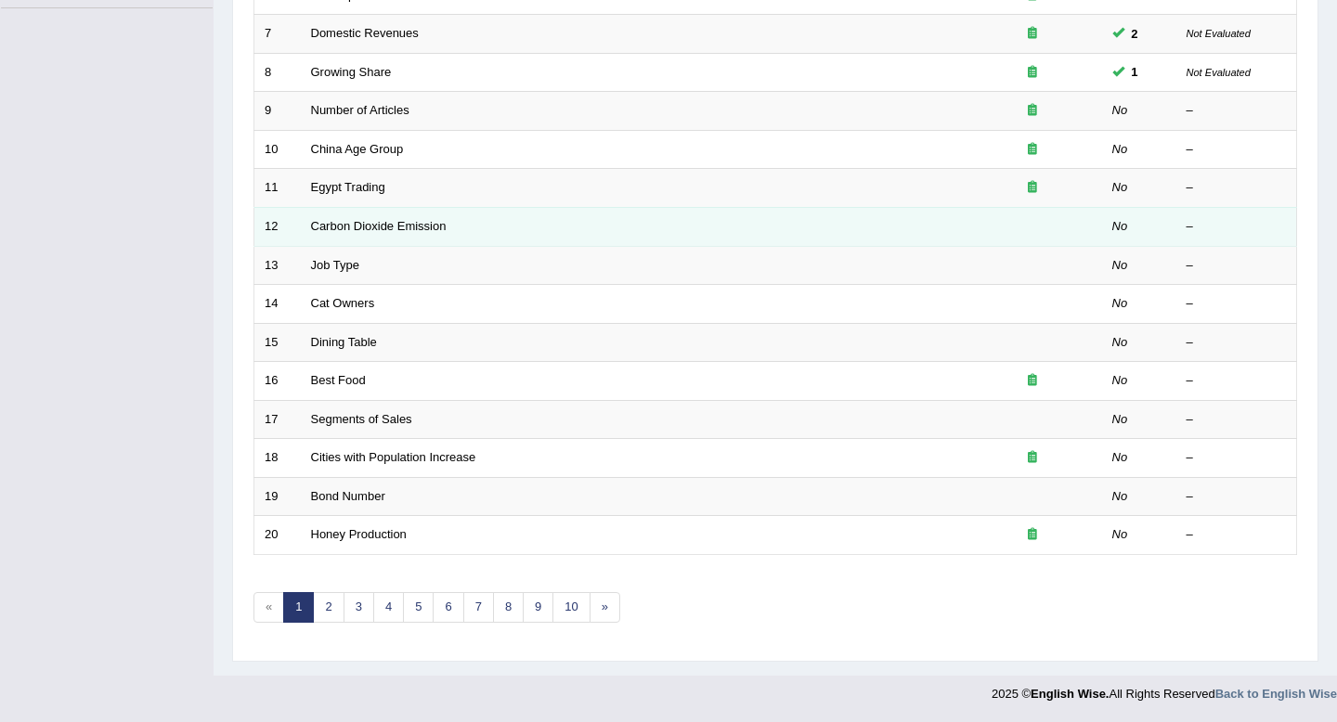
click at [451, 239] on td "Carbon Dioxide Emission" at bounding box center [632, 226] width 662 height 39
click at [436, 228] on link "Carbon Dioxide Emission" at bounding box center [379, 226] width 136 height 14
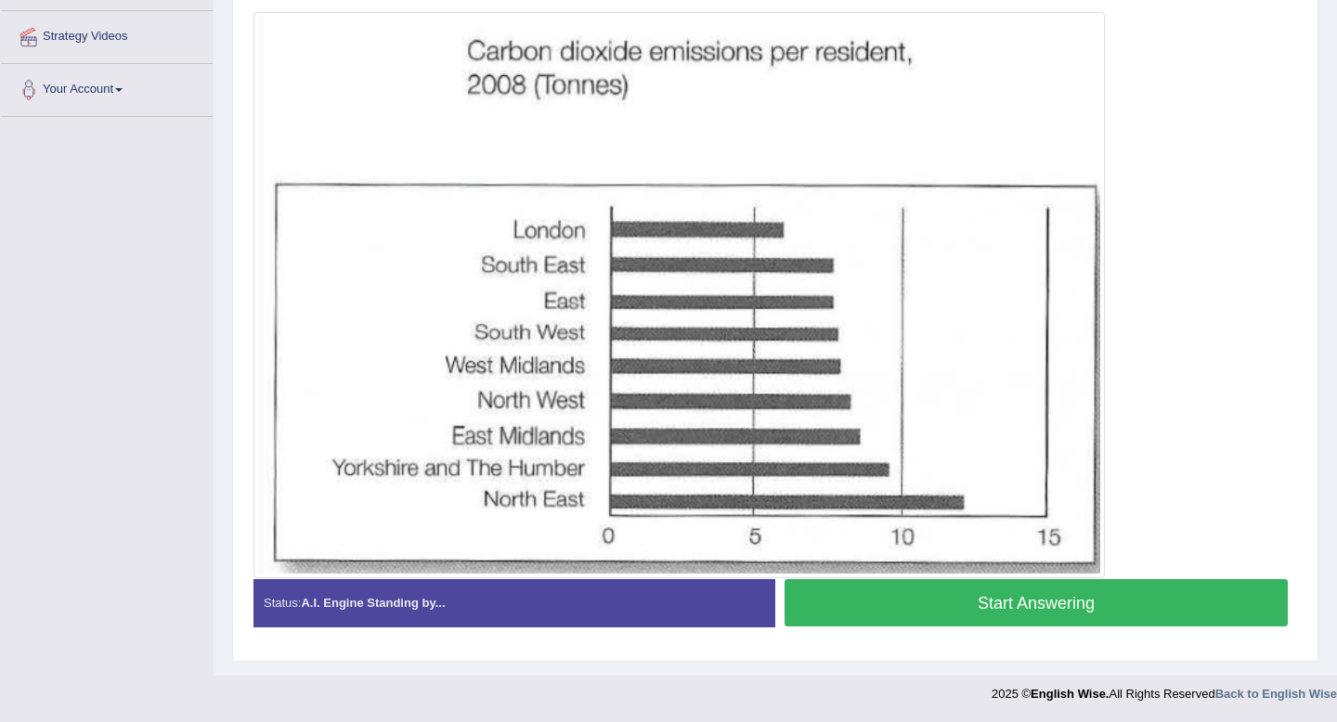
scroll to position [393, 0]
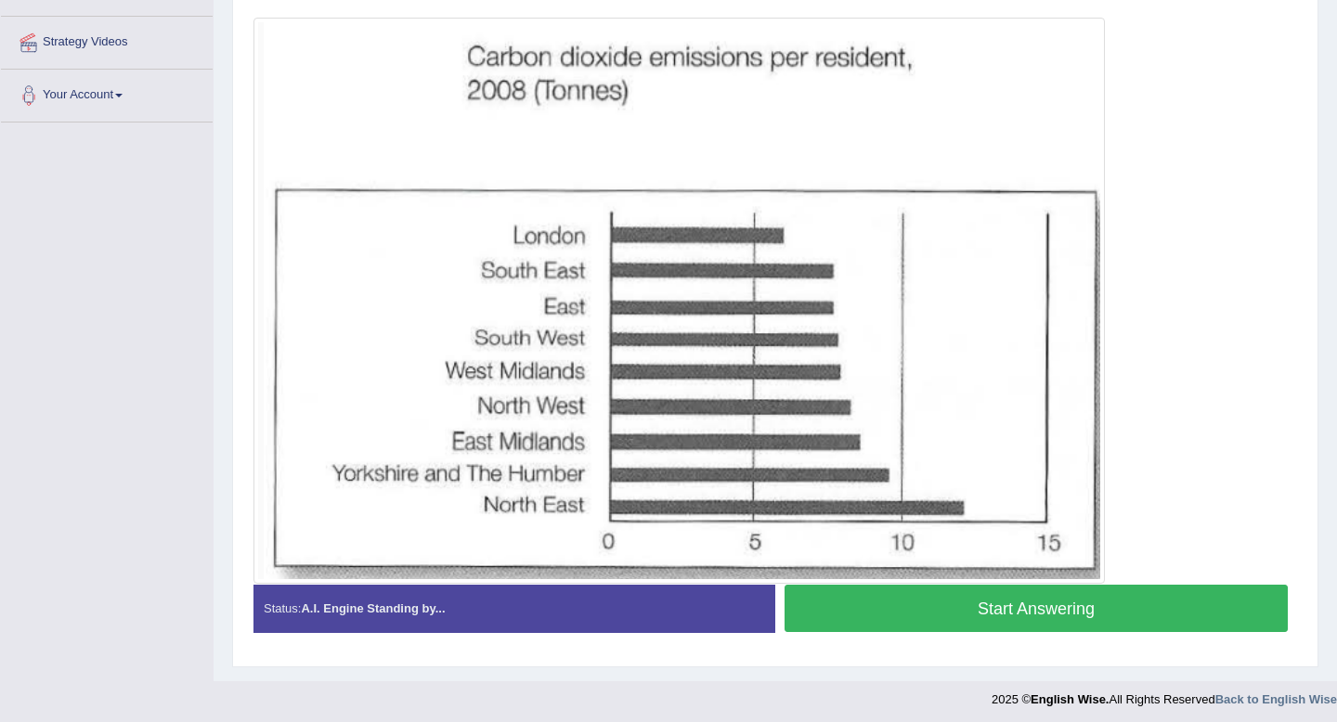
click at [890, 599] on button "Start Answering" at bounding box center [1036, 608] width 503 height 47
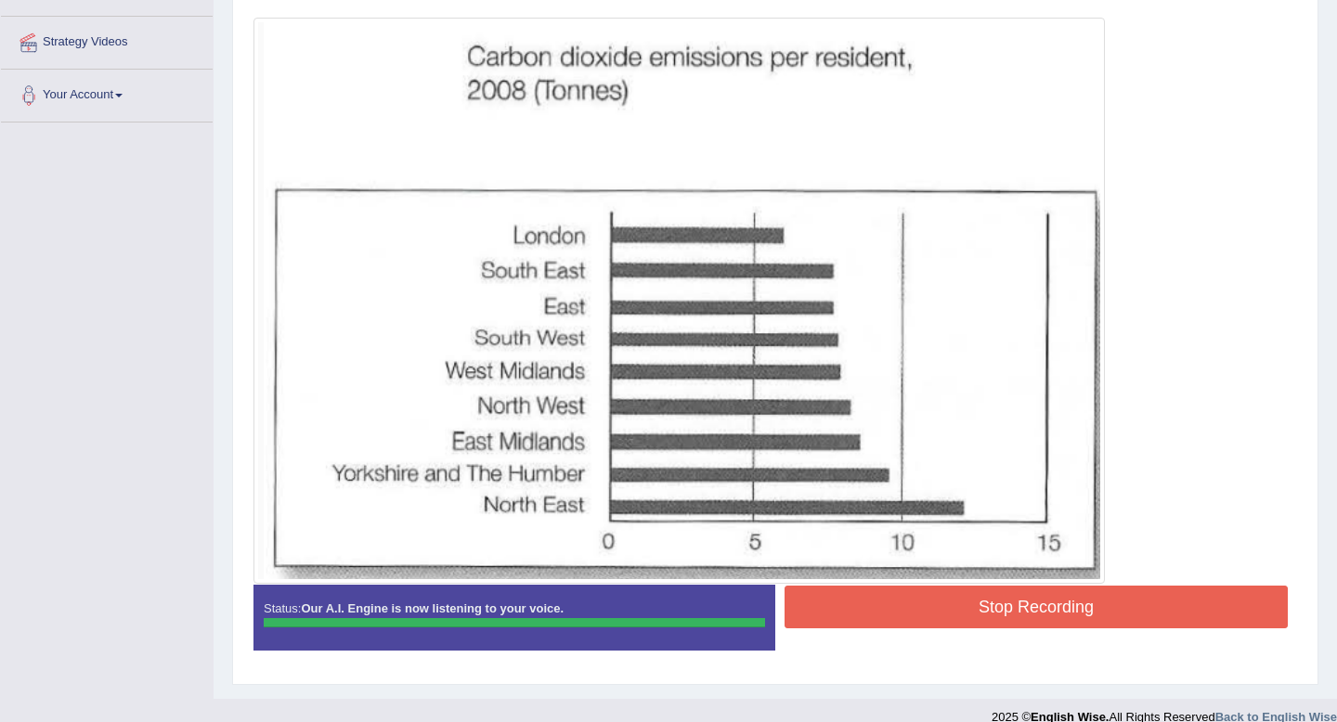
click at [890, 599] on button "Stop Recording" at bounding box center [1036, 607] width 503 height 43
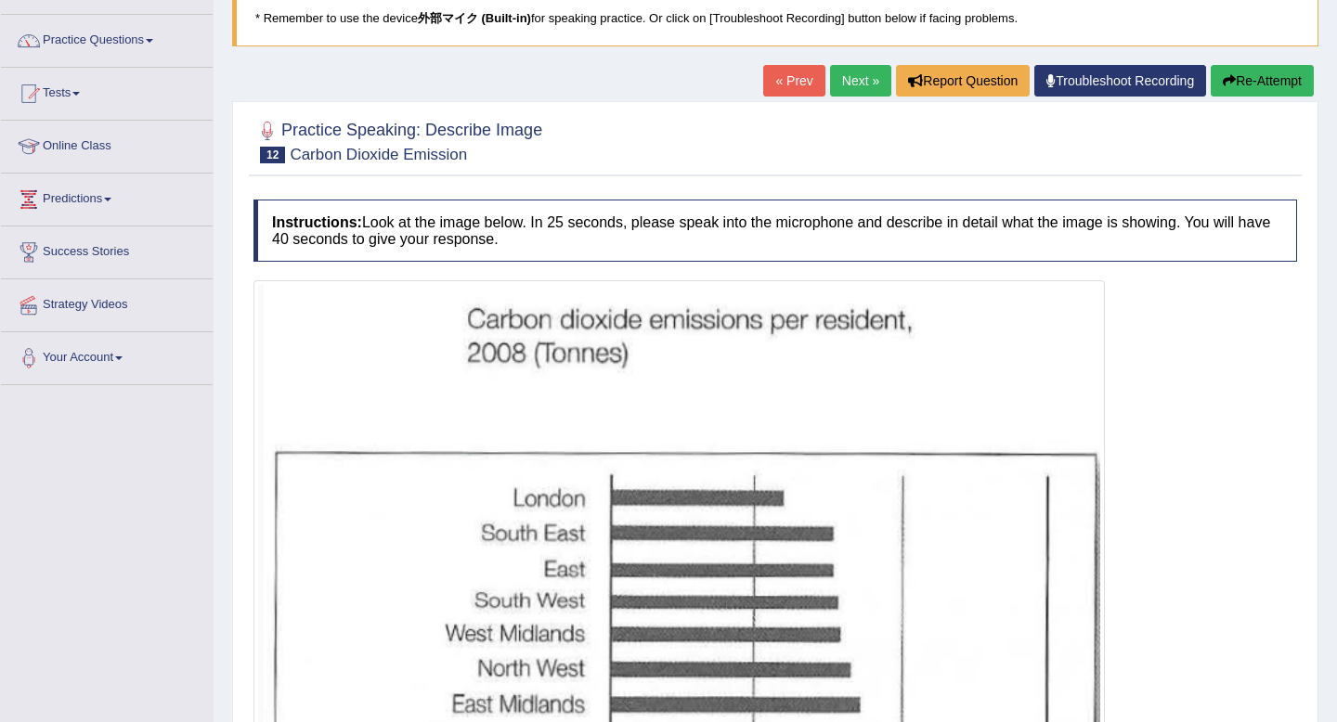
scroll to position [188, 0]
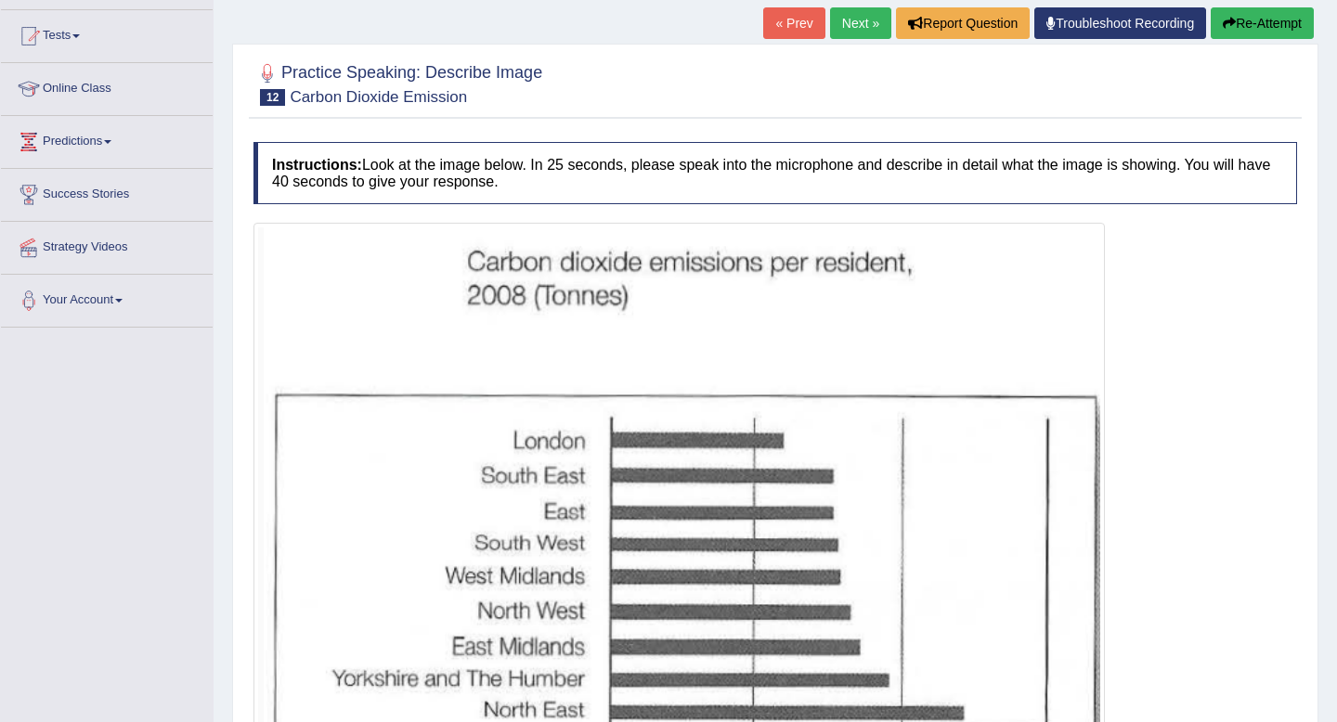
click at [1245, 26] on button "Re-Attempt" at bounding box center [1262, 23] width 103 height 32
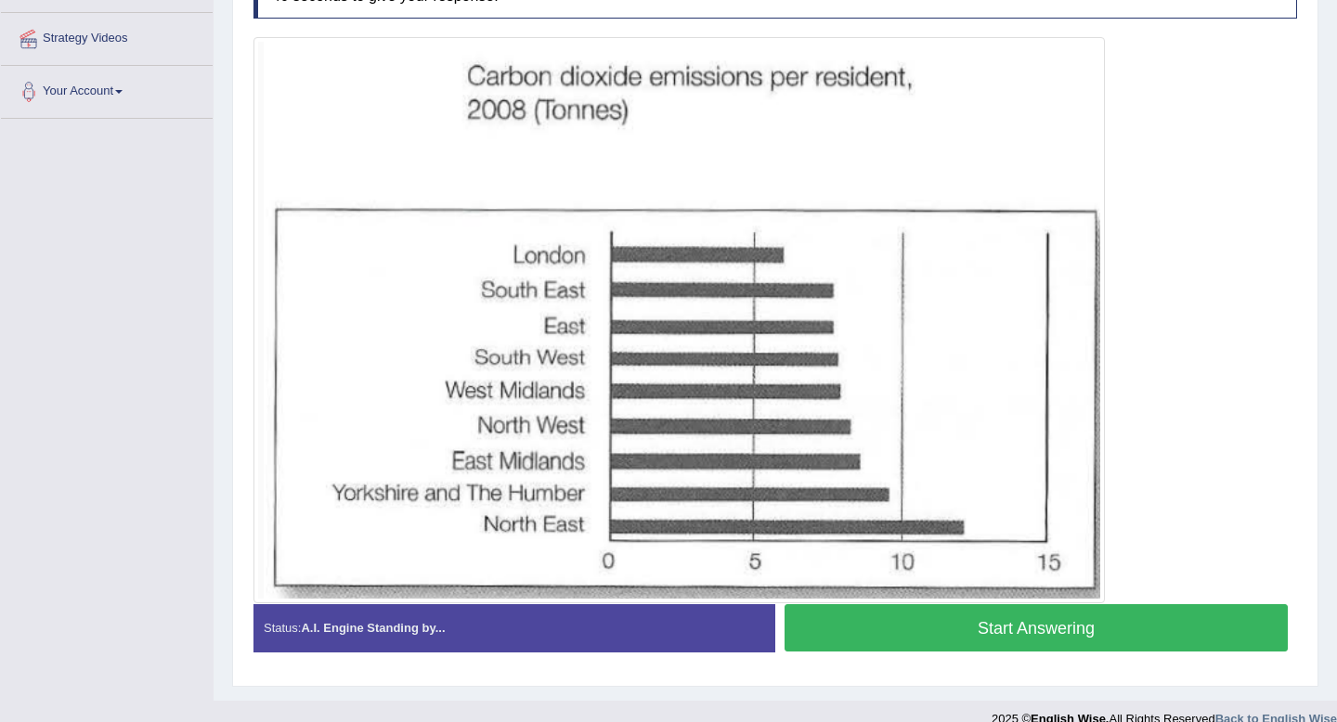
scroll to position [422, 0]
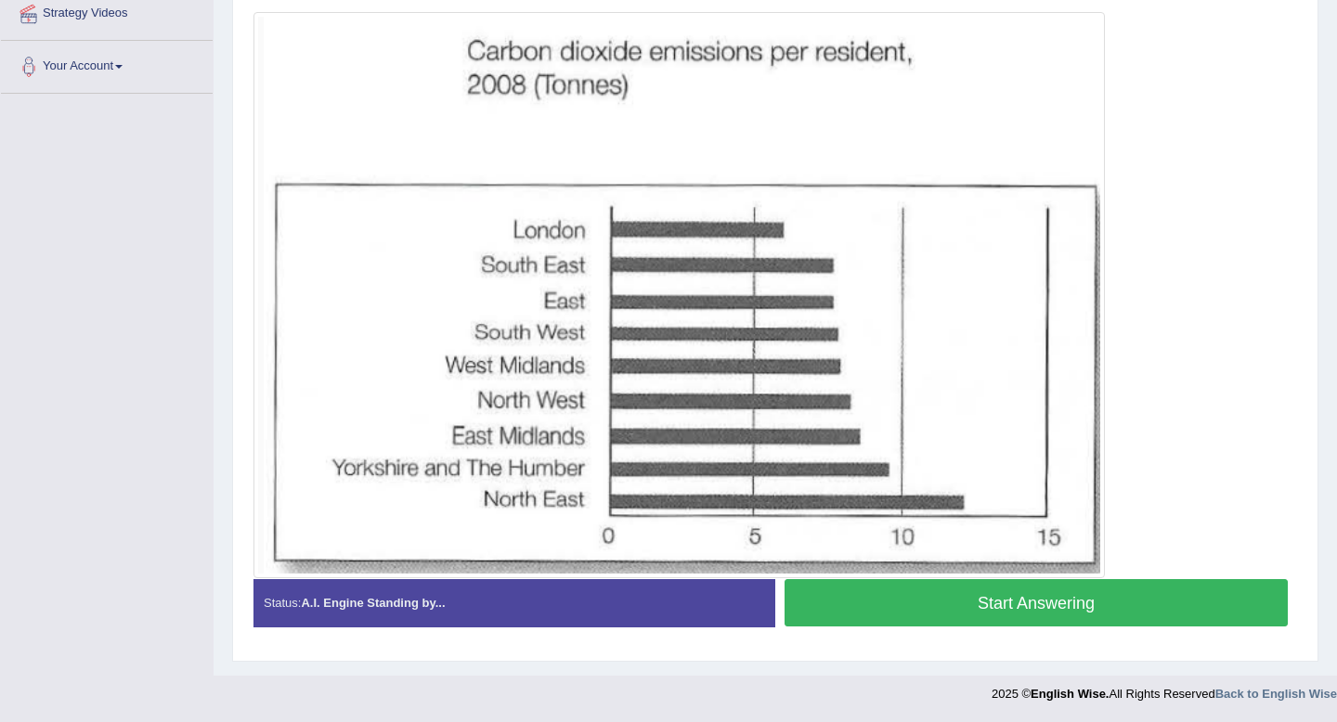
click at [973, 606] on button "Start Answering" at bounding box center [1036, 602] width 503 height 47
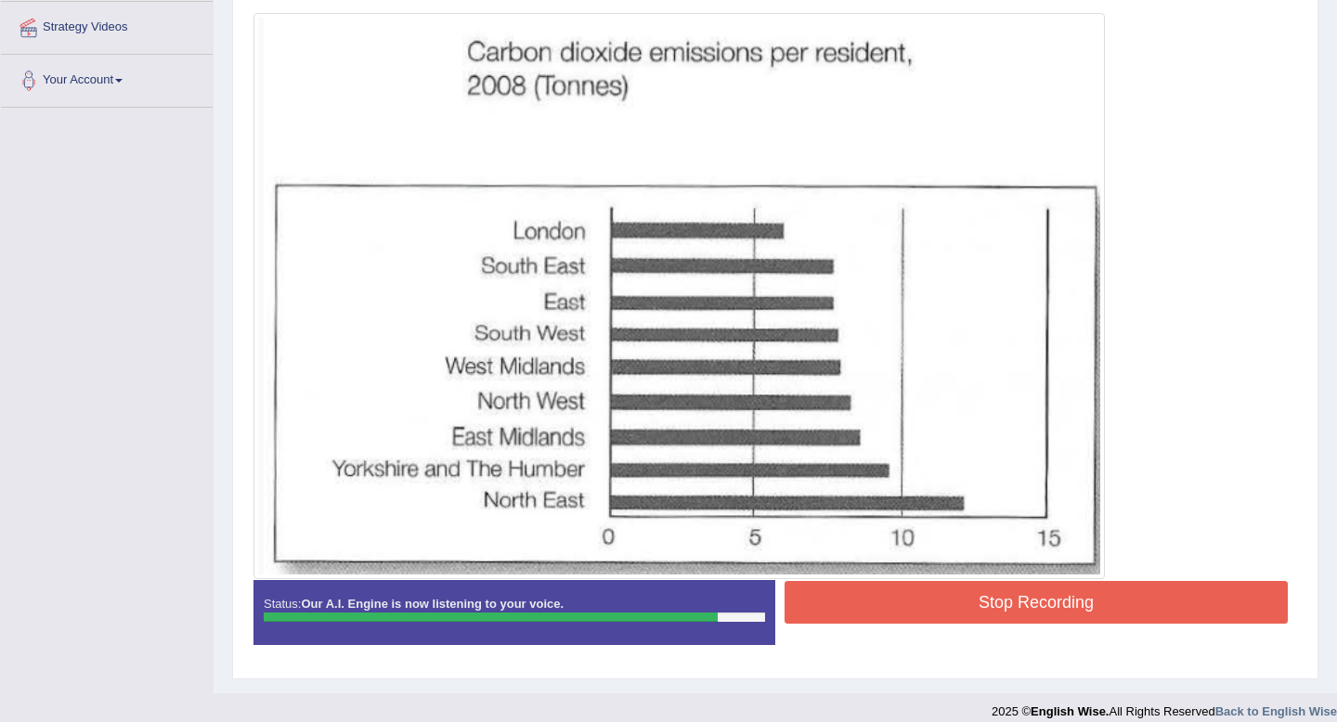
click at [839, 598] on button "Stop Recording" at bounding box center [1036, 602] width 503 height 43
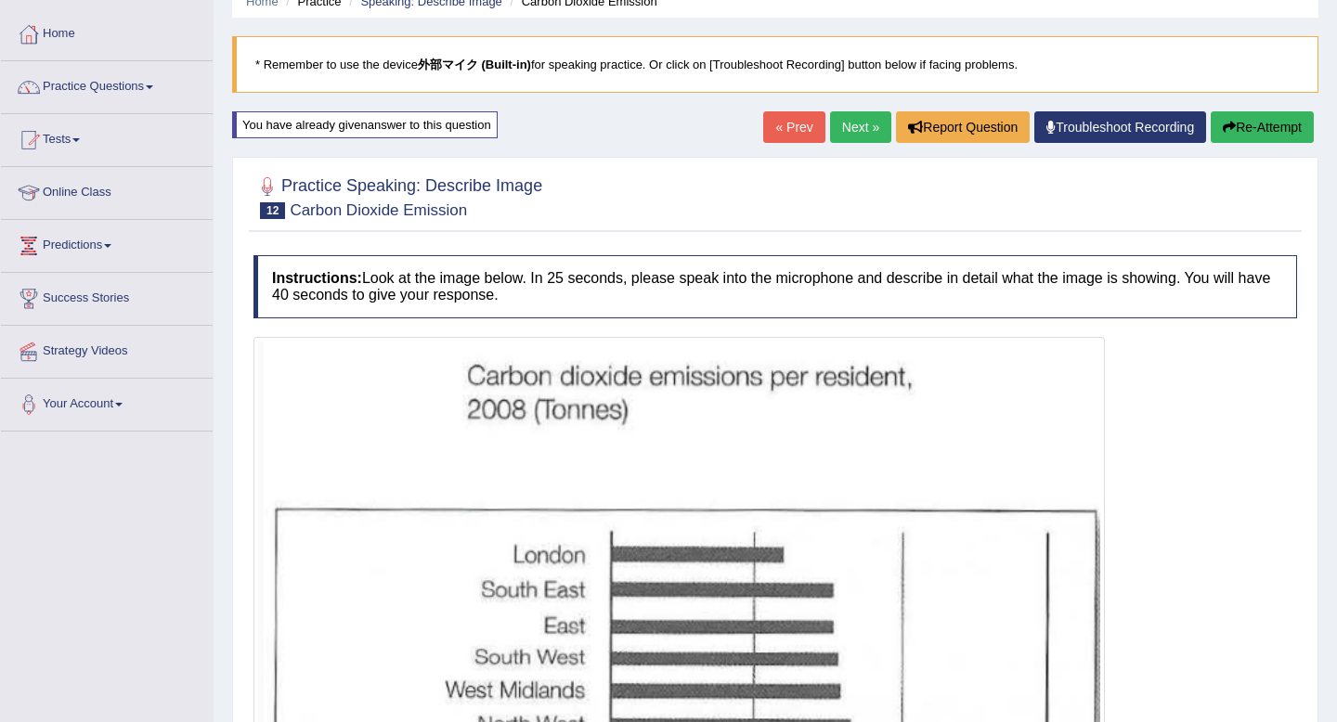
scroll to position [0, 0]
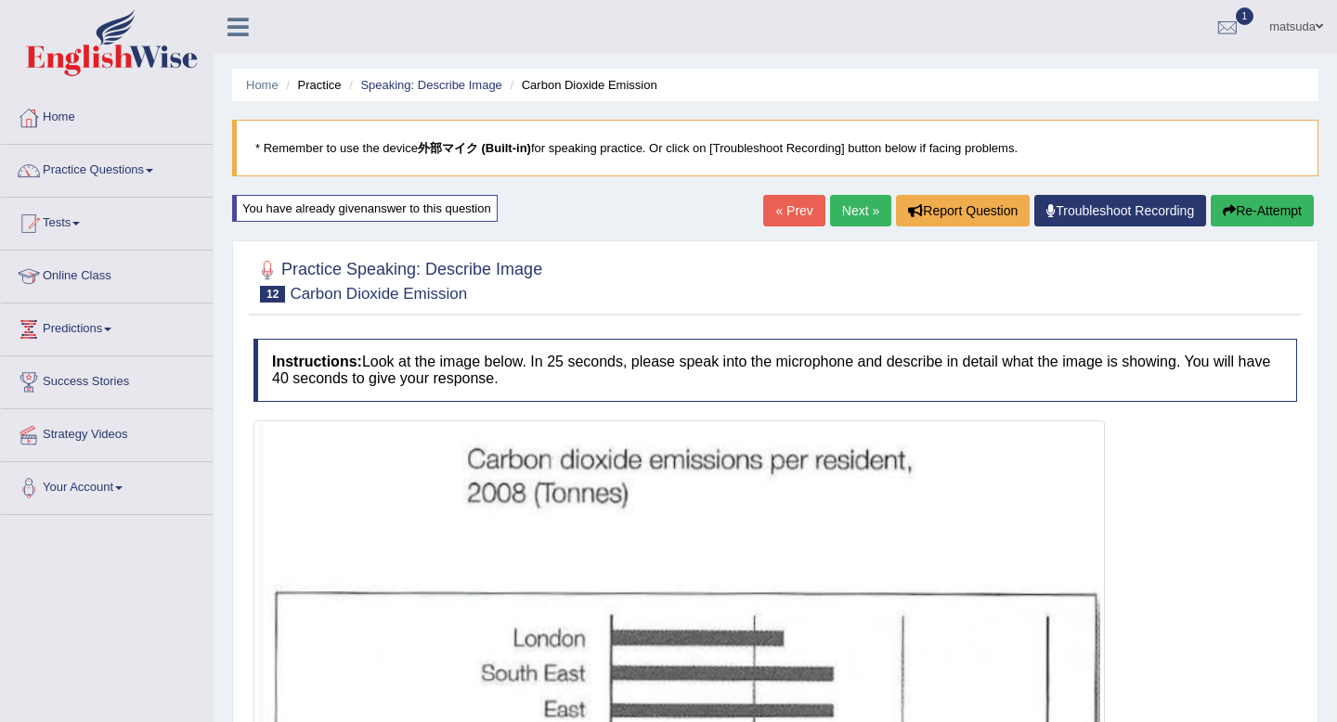
click at [852, 214] on link "Next »" at bounding box center [860, 211] width 61 height 32
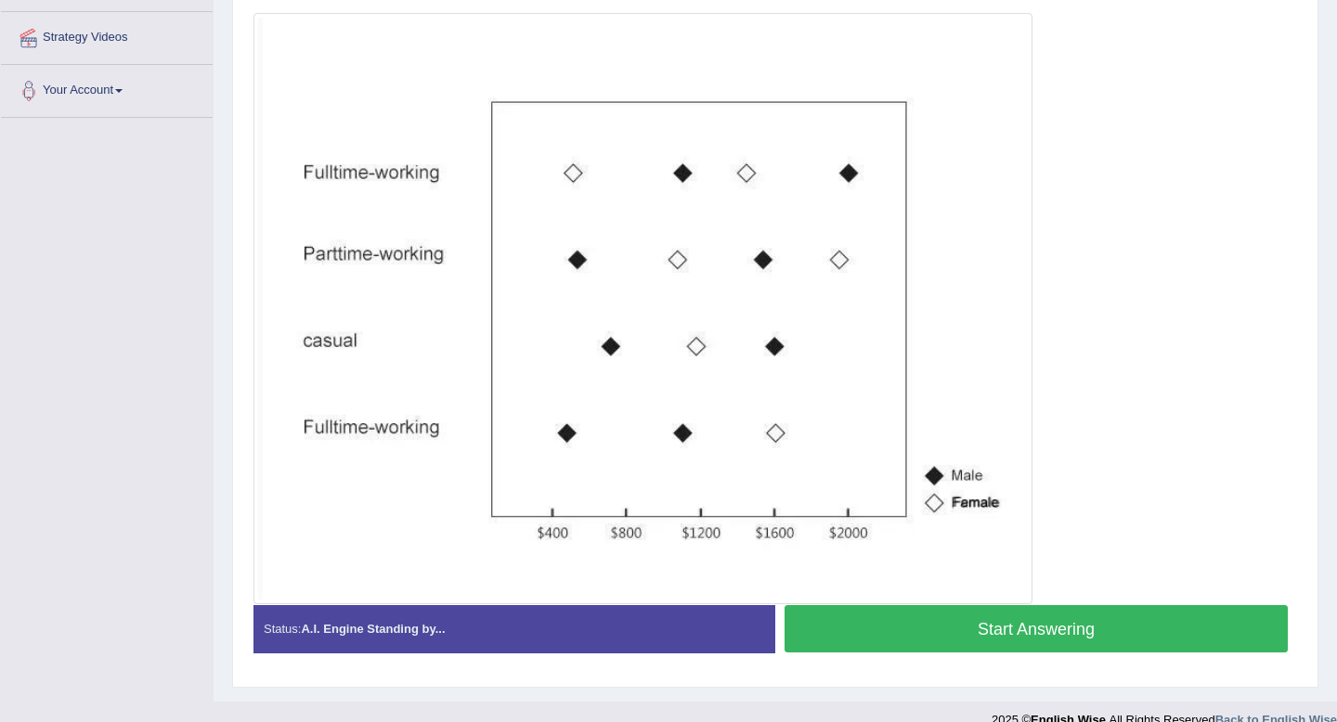
scroll to position [407, 0]
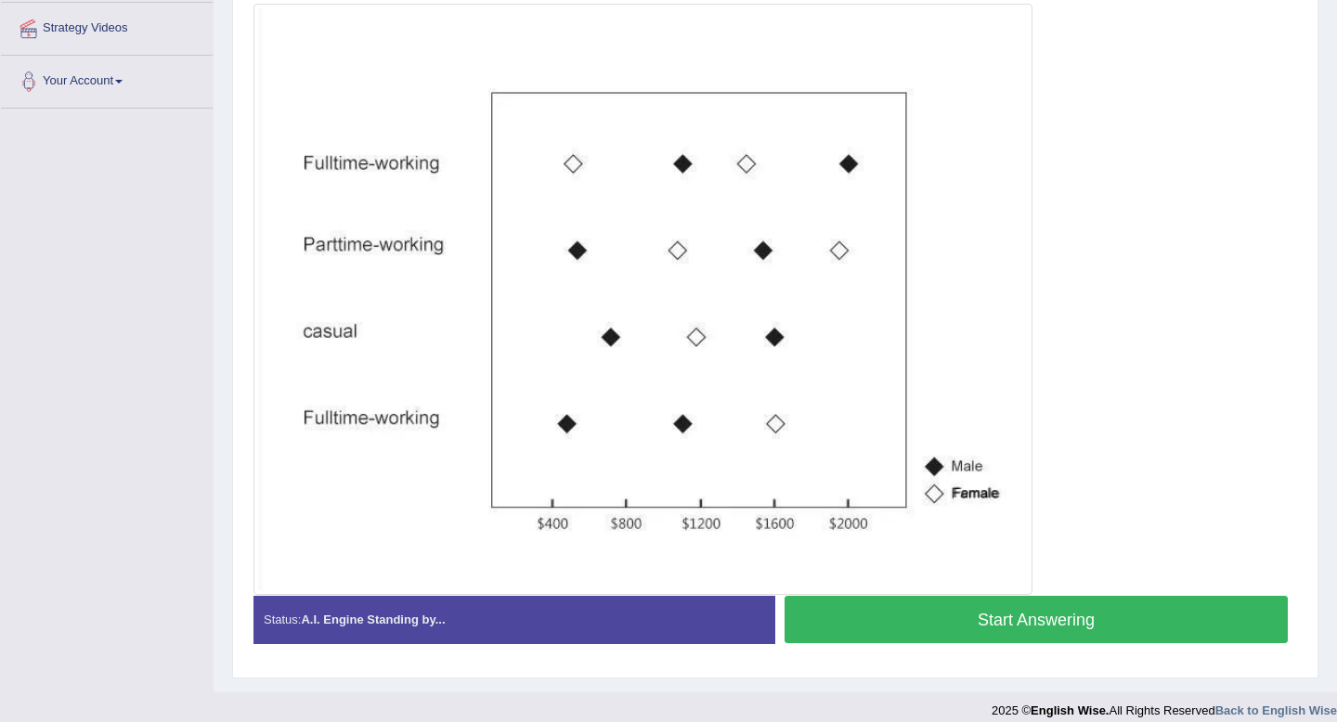
click at [855, 618] on button "Start Answering" at bounding box center [1036, 619] width 503 height 47
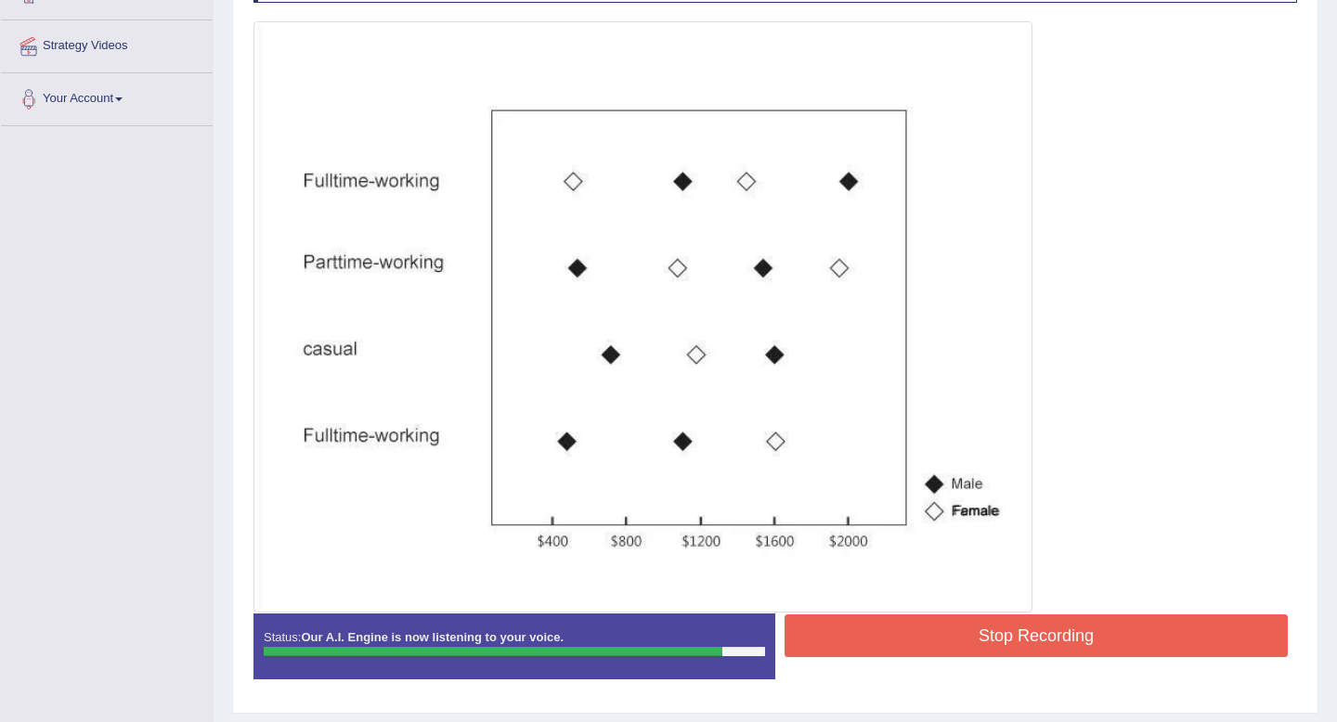
scroll to position [441, 0]
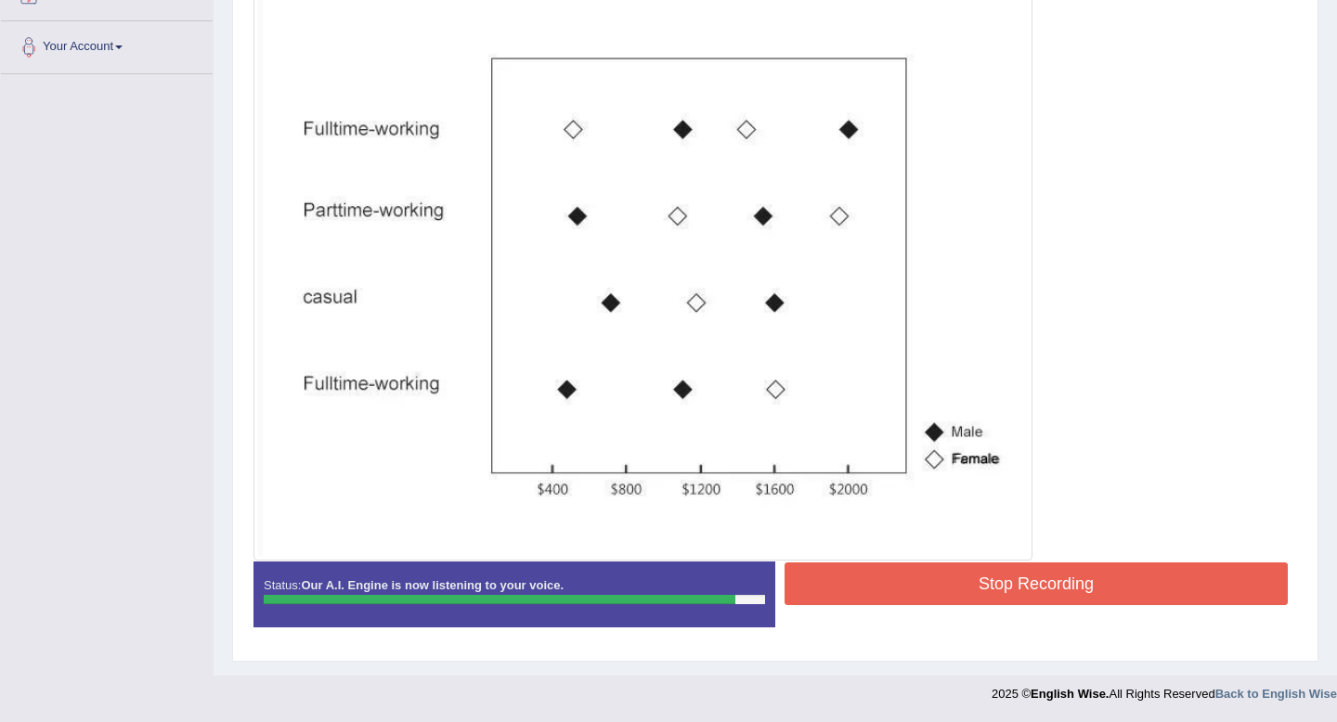
click at [871, 573] on button "Stop Recording" at bounding box center [1036, 584] width 503 height 43
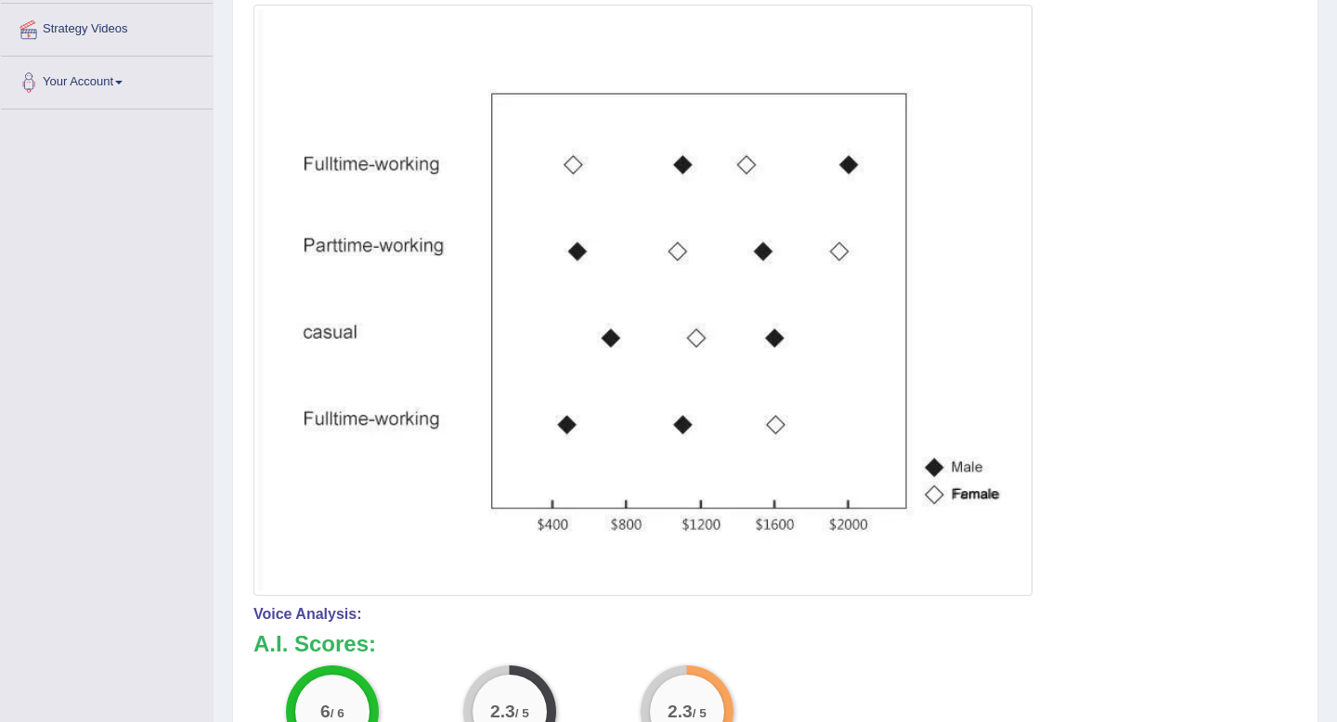
scroll to position [0, 0]
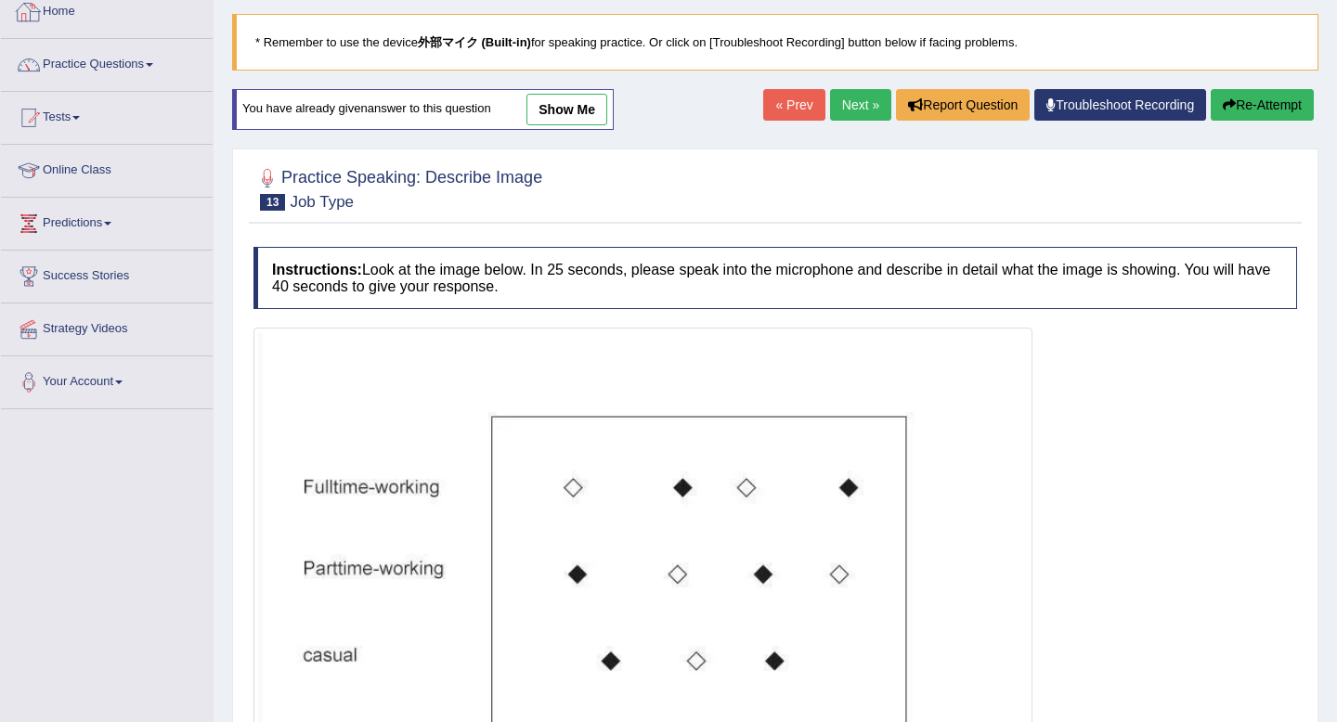
scroll to position [156, 0]
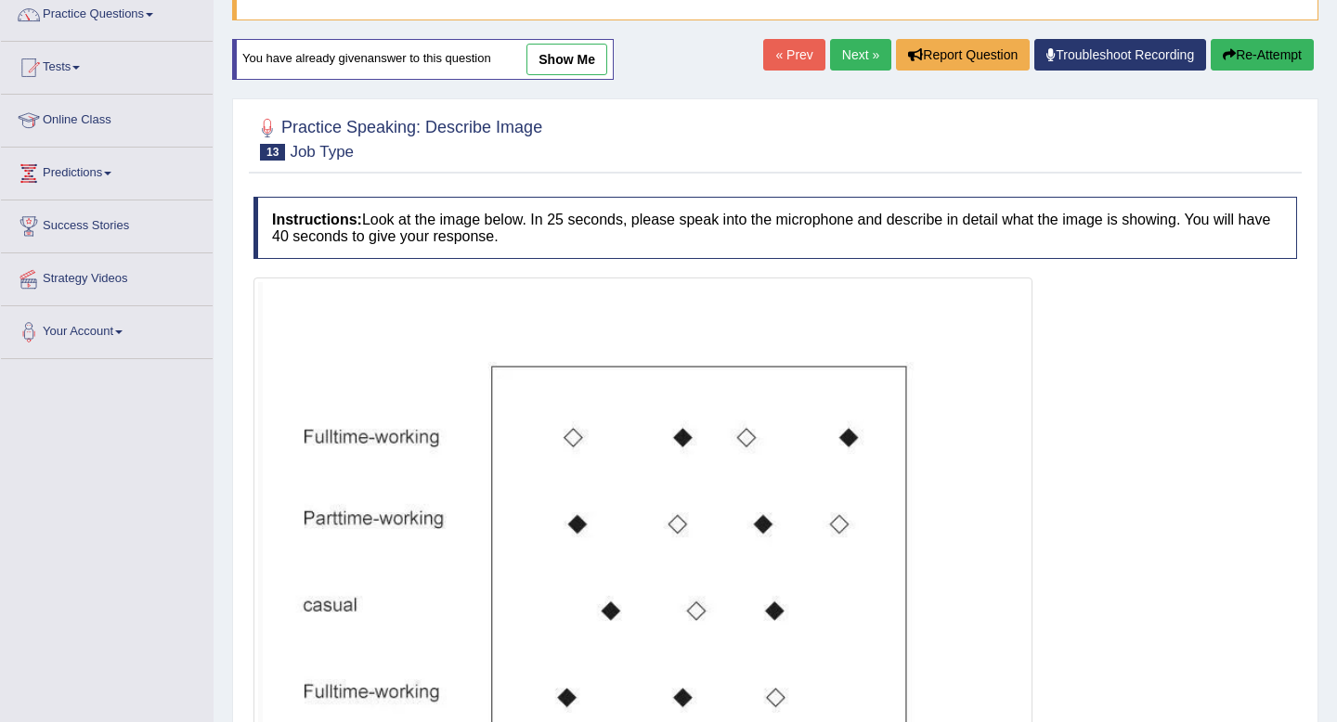
click at [857, 52] on link "Next »" at bounding box center [860, 55] width 61 height 32
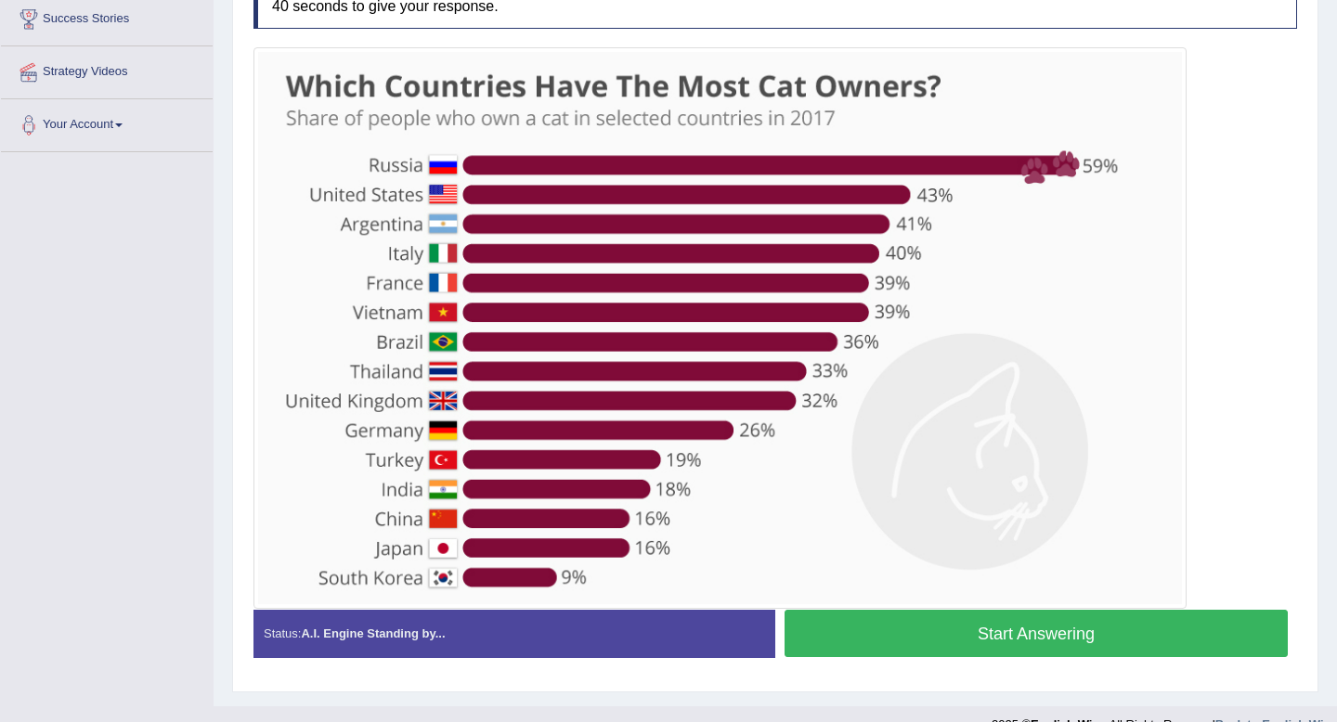
scroll to position [360, 0]
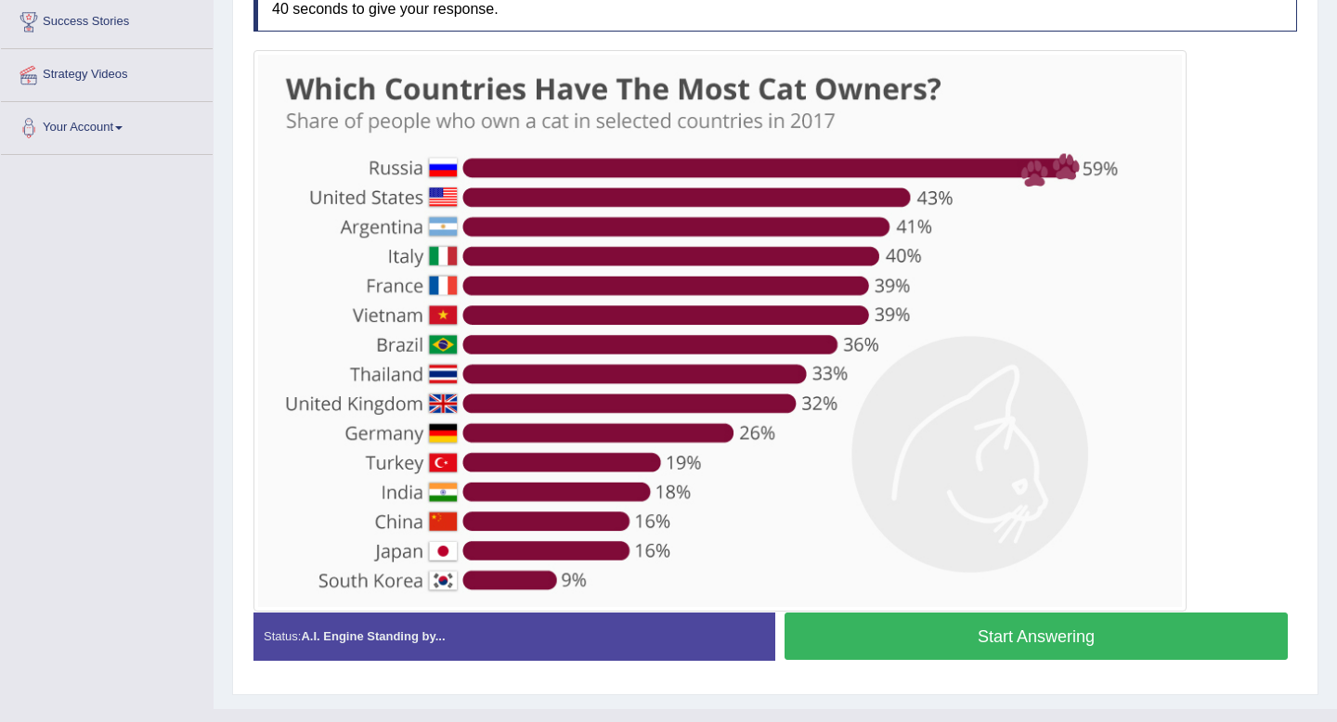
click at [859, 632] on button "Start Answering" at bounding box center [1036, 636] width 503 height 47
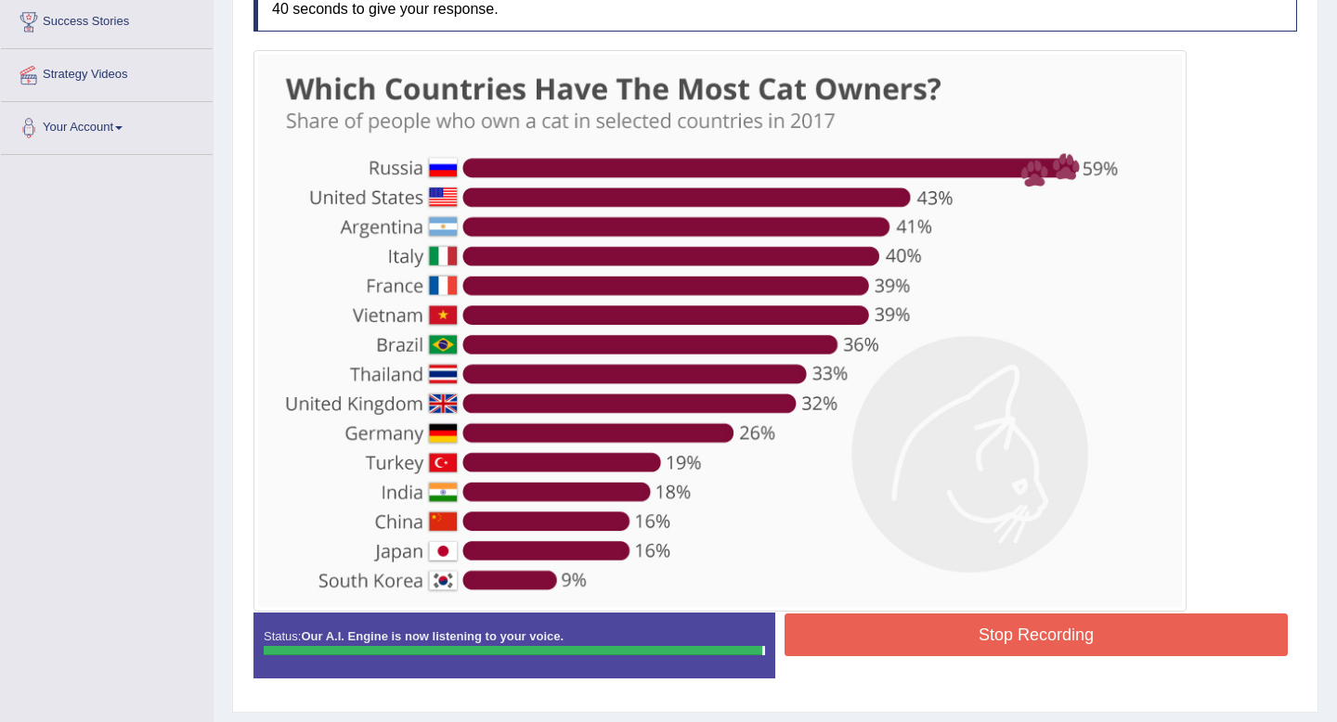
click at [911, 629] on button "Stop Recording" at bounding box center [1036, 635] width 503 height 43
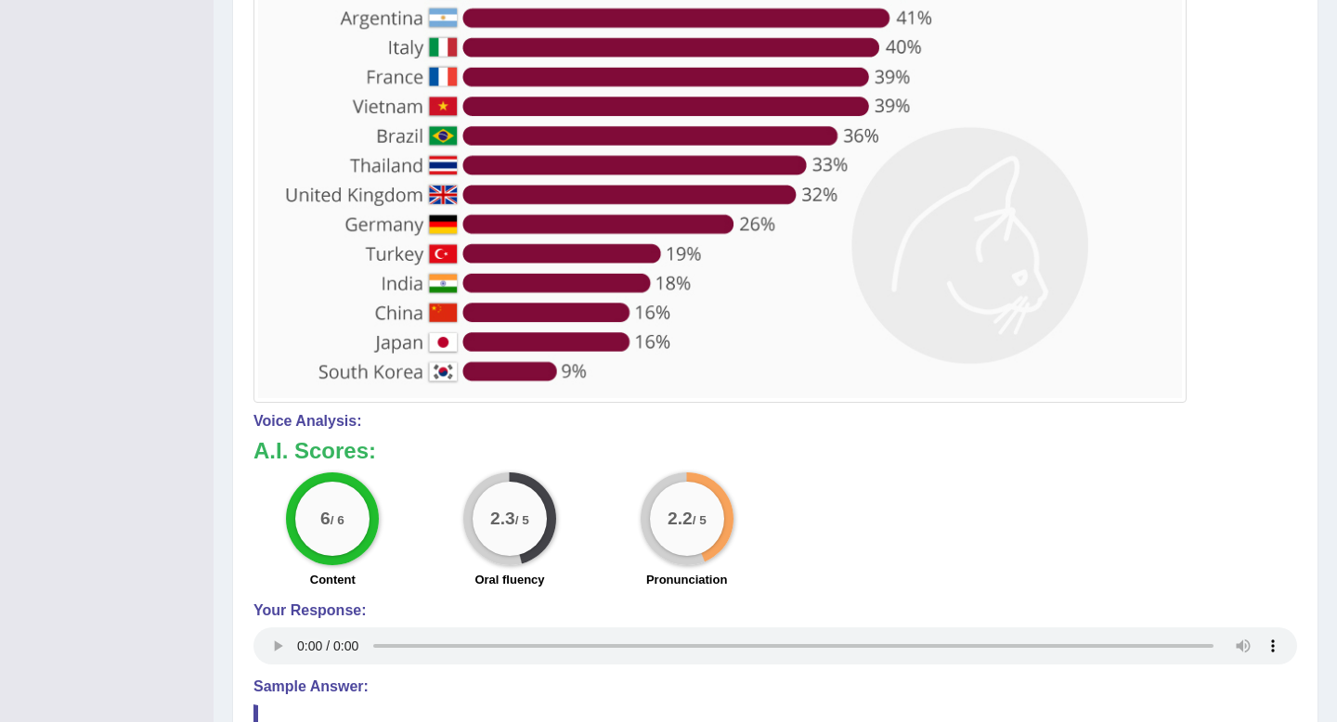
scroll to position [570, 0]
